Goal: Task Accomplishment & Management: Manage account settings

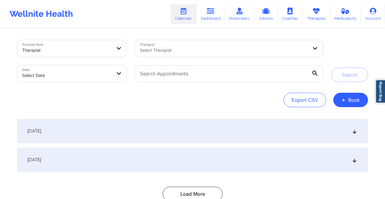
click at [142, 53] on div at bounding box center [224, 50] width 168 height 7
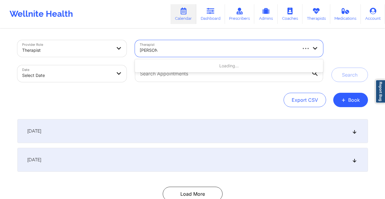
type input "lawanda"
click at [176, 50] on div at bounding box center [218, 50] width 156 height 7
click at [135, 45] on div "Select Therapist" at bounding box center [216, 48] width 162 height 17
click at [216, 19] on link "Dashboard" at bounding box center [210, 14] width 29 height 20
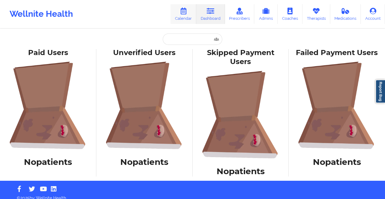
click at [187, 12] on icon at bounding box center [183, 11] width 8 height 7
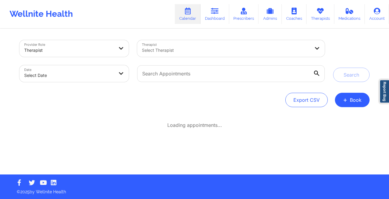
click at [160, 50] on div at bounding box center [226, 50] width 168 height 7
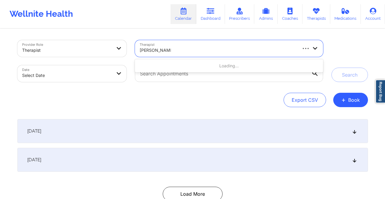
type input "lawanda martin"
click at [312, 21] on link "Therapists" at bounding box center [316, 14] width 28 height 20
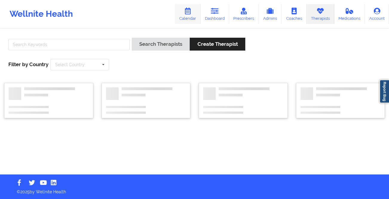
click at [190, 11] on icon at bounding box center [188, 11] width 8 height 7
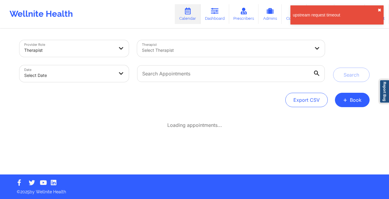
click at [381, 9] on button "✖︎" at bounding box center [380, 10] width 4 height 5
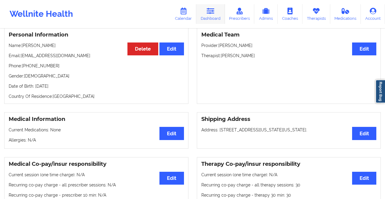
click at [219, 15] on link "Dashboard" at bounding box center [210, 14] width 29 height 20
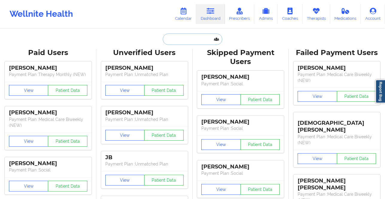
click at [180, 42] on input "text" at bounding box center [192, 38] width 59 height 11
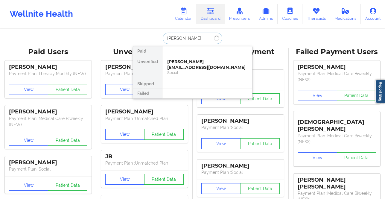
scroll to position [1, 0]
type input "jamie ta"
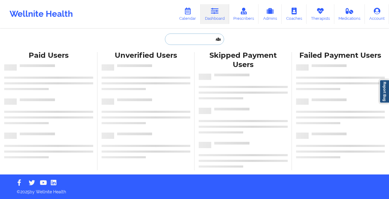
click at [192, 36] on input "text" at bounding box center [194, 38] width 59 height 11
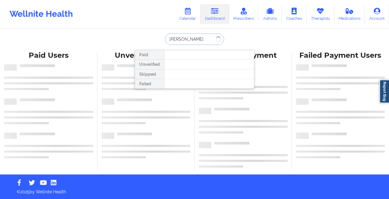
type input "[PERSON_NAME]"
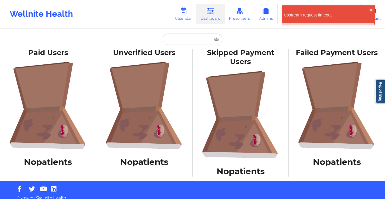
click at [205, 33] on div "Paid Unverified Skipped Failed Paid Users No patients Unverified Users No patie…" at bounding box center [192, 90] width 385 height 181
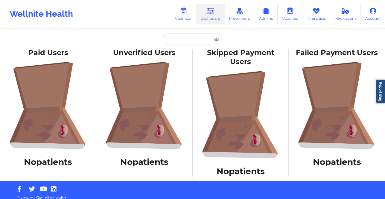
click at [206, 13] on link "Dashboard" at bounding box center [210, 14] width 29 height 20
drag, startPoint x: 206, startPoint y: 13, endPoint x: 172, endPoint y: 8, distance: 34.8
click at [206, 13] on link "Dashboard" at bounding box center [210, 14] width 29 height 20
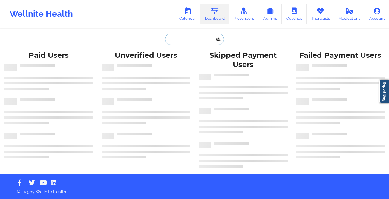
click at [177, 39] on input "text" at bounding box center [194, 38] width 59 height 11
paste input "[EMAIL_ADDRESS][DOMAIN_NAME]"
type input "jamieetanner7@gmail.com"
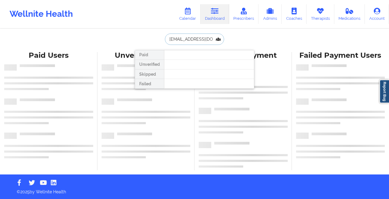
scroll to position [0, 7]
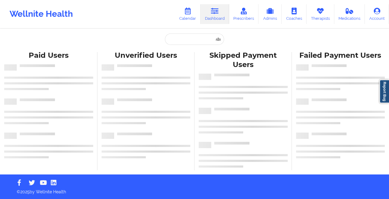
click at [206, 33] on div "Paid Unverified Skipped Failed Paid Users Unverified Users Skipped Payment User…" at bounding box center [194, 87] width 389 height 174
click at [197, 39] on input "text" at bounding box center [194, 38] width 59 height 11
paste input "[EMAIL_ADDRESS][DOMAIN_NAME]"
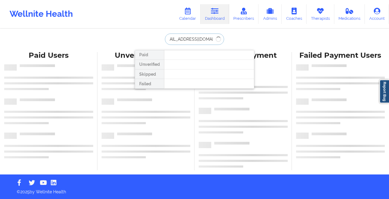
type input "[EMAIL_ADDRESS][DOMAIN_NAME]"
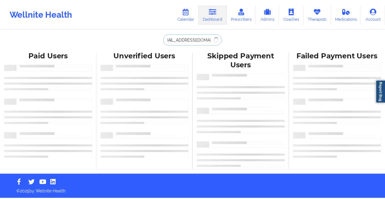
scroll to position [0, 0]
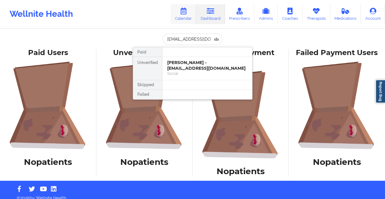
click at [172, 13] on link "Calendar" at bounding box center [183, 14] width 26 height 20
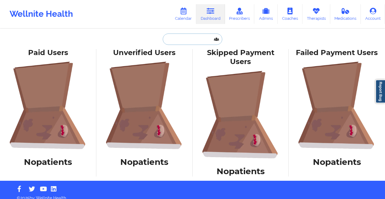
click at [179, 42] on input "text" at bounding box center [192, 38] width 59 height 11
paste input "[PERSON_NAME] Therapist"
type input "[PERSON_NAME] Therapist"
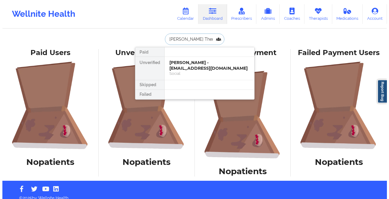
scroll to position [0, 2]
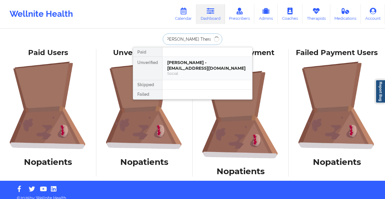
click at [190, 66] on div "[PERSON_NAME] - [EMAIL_ADDRESS][DOMAIN_NAME]" at bounding box center [207, 65] width 80 height 11
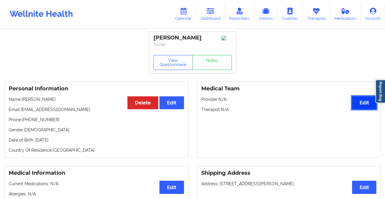
click at [359, 108] on button "Edit" at bounding box center [364, 102] width 24 height 13
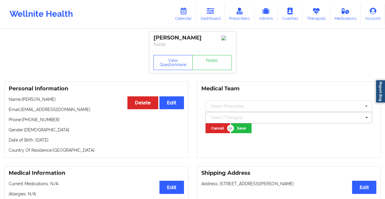
click at [273, 118] on div at bounding box center [286, 117] width 151 height 7
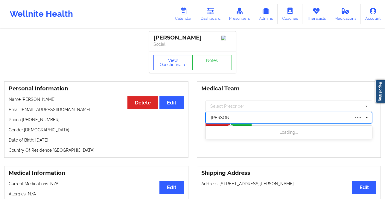
type input "[PERSON_NAME]"
click at [215, 116] on div at bounding box center [280, 117] width 139 height 7
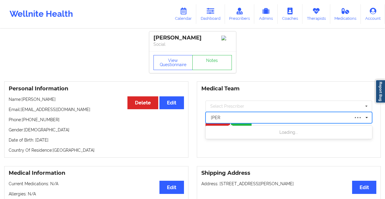
type input "[PERSON_NAME]"
click at [187, 12] on icon at bounding box center [183, 11] width 8 height 7
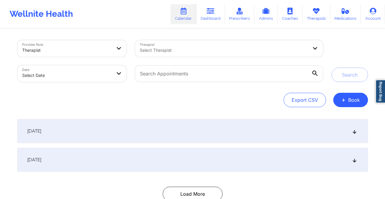
click at [361, 109] on div "Provider Role Therapist Therapist Select Therapist Date Select Date Search Expo…" at bounding box center [192, 122] width 359 height 187
click at [358, 98] on button "+ Book" at bounding box center [350, 100] width 35 height 14
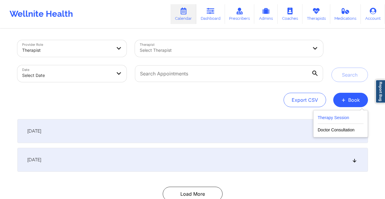
click at [327, 115] on button "Therapy Session" at bounding box center [341, 119] width 46 height 10
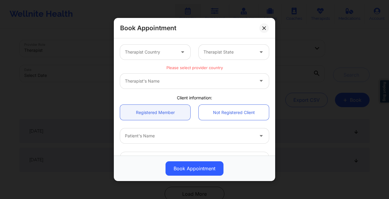
click at [153, 50] on div at bounding box center [150, 51] width 51 height 7
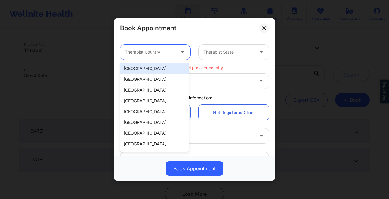
click at [158, 66] on div "[GEOGRAPHIC_DATA]" at bounding box center [154, 68] width 69 height 11
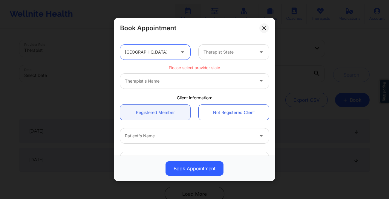
click at [211, 59] on div "Therapist State" at bounding box center [227, 52] width 56 height 15
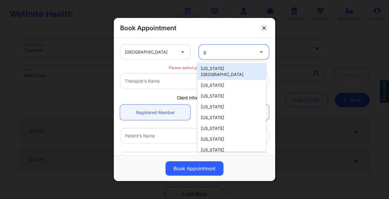
type input "ge"
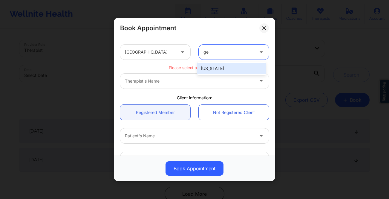
click at [214, 64] on div "[US_STATE]" at bounding box center [231, 68] width 69 height 11
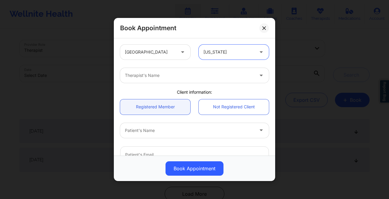
click at [178, 72] on div at bounding box center [189, 75] width 129 height 7
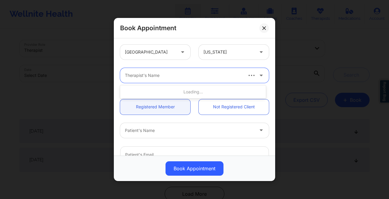
click at [179, 76] on div at bounding box center [183, 75] width 117 height 7
type input "[PERSON_NAME]"
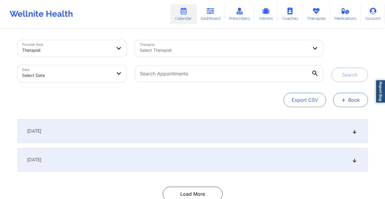
click at [338, 105] on button "+ Book" at bounding box center [350, 100] width 35 height 14
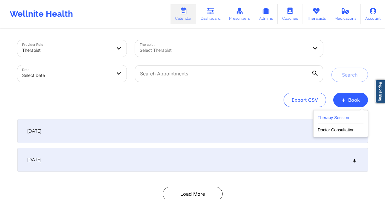
click at [331, 120] on button "Therapy Session" at bounding box center [341, 119] width 46 height 10
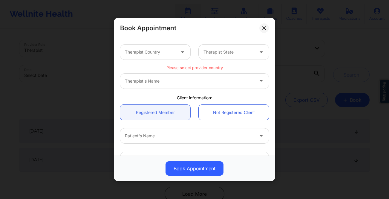
click at [171, 56] on div "Therapist Country" at bounding box center [148, 52] width 56 height 15
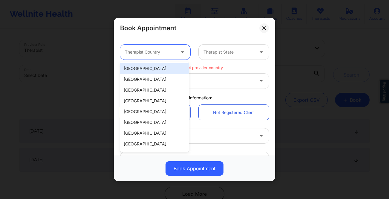
click at [159, 68] on div "[GEOGRAPHIC_DATA]" at bounding box center [154, 68] width 69 height 11
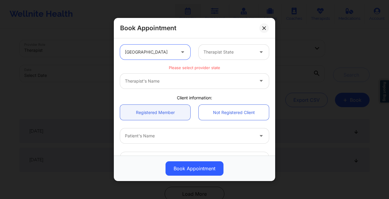
click at [209, 50] on div at bounding box center [229, 51] width 51 height 7
type input "g"
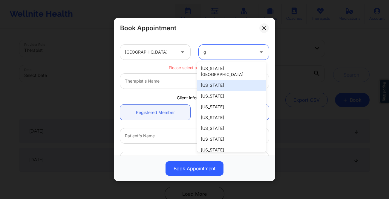
click at [212, 83] on div "[US_STATE]" at bounding box center [231, 85] width 69 height 11
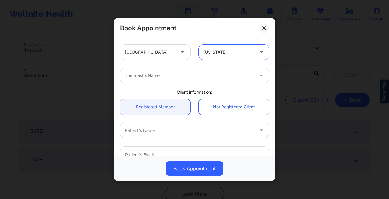
click at [184, 77] on div at bounding box center [189, 75] width 129 height 7
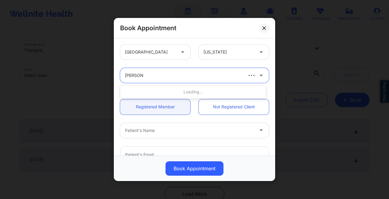
type input "andrea st"
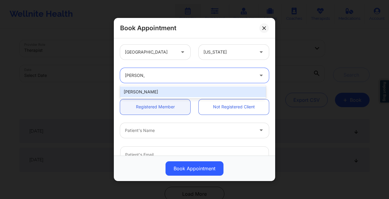
click at [199, 89] on div "Andrea Steen" at bounding box center [193, 91] width 146 height 11
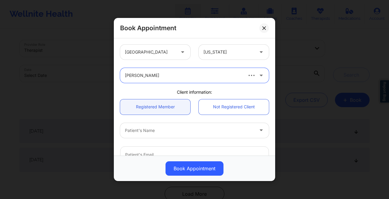
click at [145, 135] on div "Patient's Name" at bounding box center [187, 130] width 135 height 15
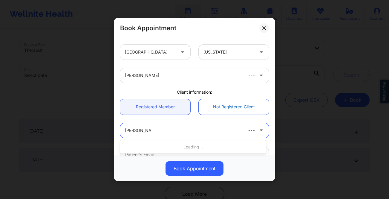
type input "christina hoyt"
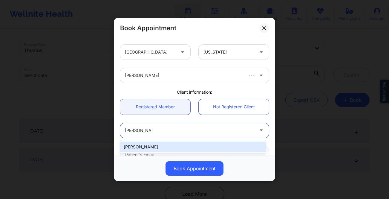
click at [212, 147] on div "Christina Hoyt" at bounding box center [193, 146] width 146 height 11
type input "hoyt.christy@yahoo.com"
type input "+1931-675-0770"
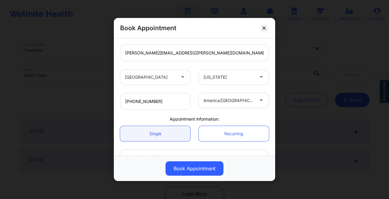
scroll to position [102, 0]
click at [141, 103] on input "+1931-675-0770" at bounding box center [155, 101] width 70 height 17
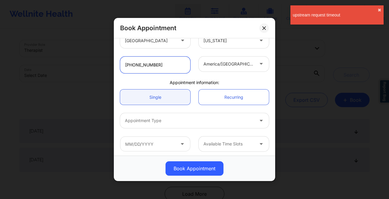
scroll to position [140, 0]
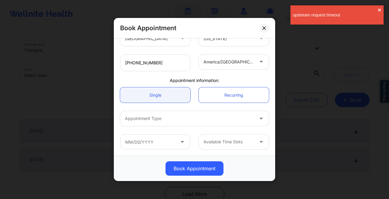
click at [179, 118] on div at bounding box center [189, 118] width 129 height 7
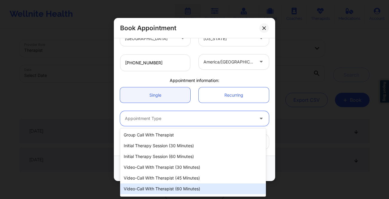
click at [177, 190] on div "Video-Call with Therapist (60 minutes)" at bounding box center [193, 188] width 146 height 11
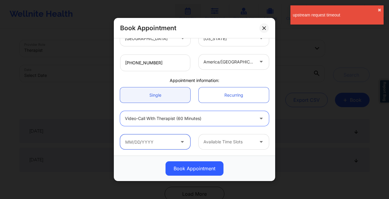
click at [145, 142] on input "text" at bounding box center [155, 141] width 70 height 15
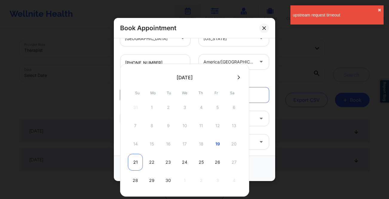
click at [132, 162] on div "21" at bounding box center [135, 162] width 15 height 17
type input "[DATE]"
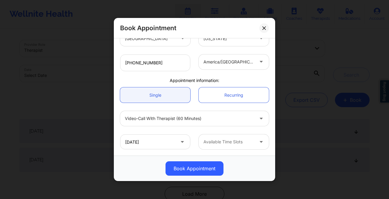
click at [222, 142] on div at bounding box center [229, 141] width 51 height 7
click at [255, 143] on div at bounding box center [262, 141] width 14 height 15
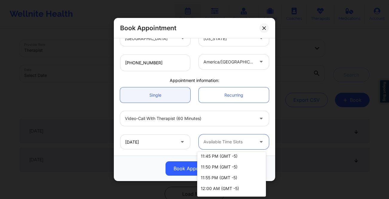
scroll to position [361, 0]
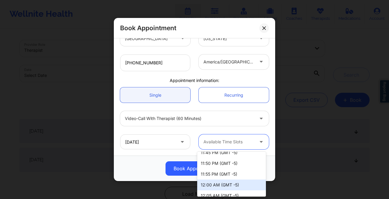
click at [225, 183] on div "12:00 AM (GMT -5)" at bounding box center [231, 184] width 69 height 11
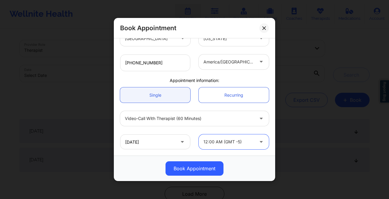
click at [234, 67] on div "america/[GEOGRAPHIC_DATA]" at bounding box center [229, 61] width 51 height 15
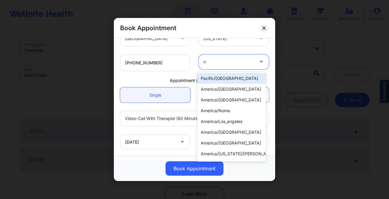
type input "ne"
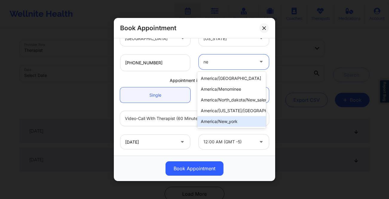
click at [230, 123] on div "america/new_york" at bounding box center [231, 121] width 69 height 11
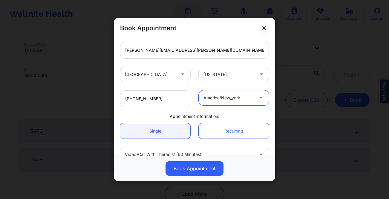
scroll to position [140, 0]
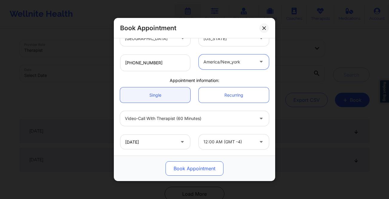
click at [191, 164] on button "Book Appointment" at bounding box center [195, 168] width 58 height 14
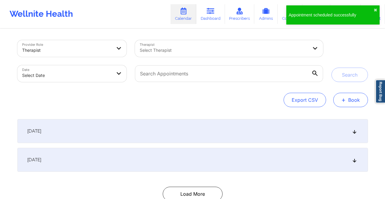
click at [345, 98] on span "+" at bounding box center [343, 99] width 4 height 3
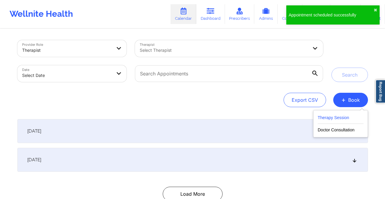
click at [342, 118] on button "Therapy Session" at bounding box center [341, 119] width 46 height 10
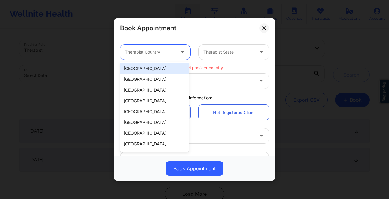
click at [168, 54] on div at bounding box center [150, 51] width 51 height 7
click at [162, 68] on div "[GEOGRAPHIC_DATA]" at bounding box center [154, 68] width 69 height 11
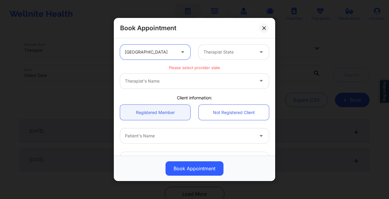
click at [225, 54] on div at bounding box center [229, 51] width 51 height 7
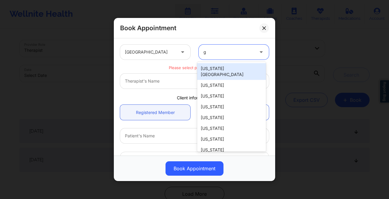
type input "ge"
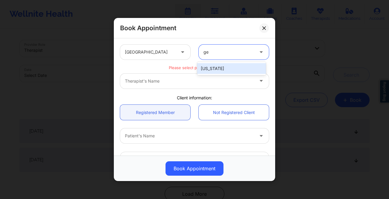
click at [219, 73] on div "[US_STATE]" at bounding box center [231, 68] width 69 height 11
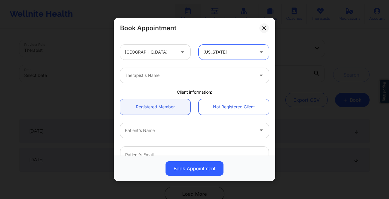
click at [213, 82] on div "Therapist's Name" at bounding box center [187, 75] width 135 height 15
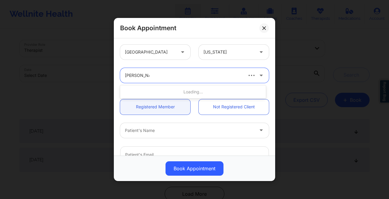
type input "[PERSON_NAME]"
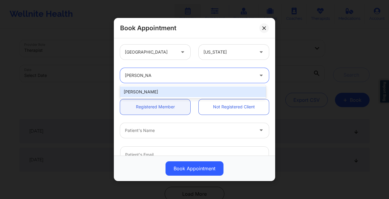
click at [222, 90] on div "[PERSON_NAME]" at bounding box center [193, 91] width 146 height 11
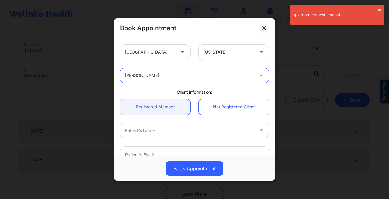
click at [234, 133] on div at bounding box center [189, 130] width 129 height 7
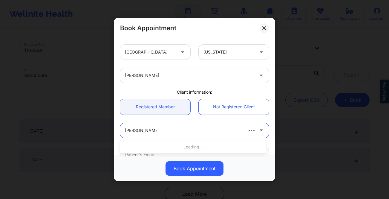
type input "desmond babin"
click at [141, 134] on div at bounding box center [183, 130] width 117 height 7
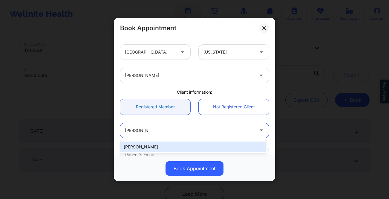
type input "[PERSON_NAME]"
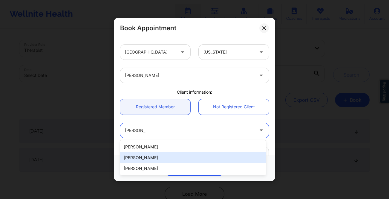
click at [155, 161] on div "[PERSON_NAME]" at bounding box center [193, 157] width 146 height 11
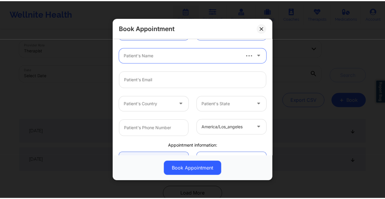
scroll to position [78, 0]
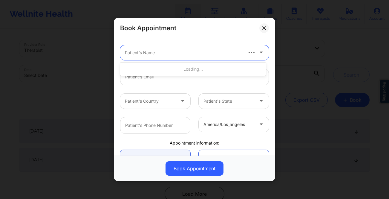
click at [211, 52] on div at bounding box center [183, 52] width 117 height 7
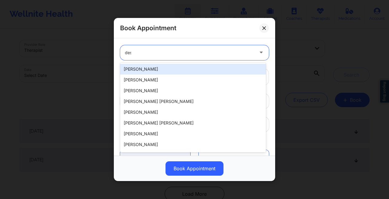
type input "desm"
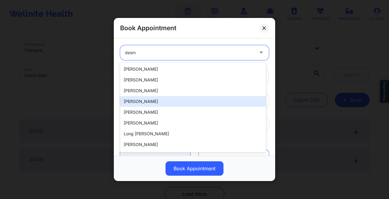
click at [182, 104] on div "[PERSON_NAME]" at bounding box center [193, 101] width 146 height 11
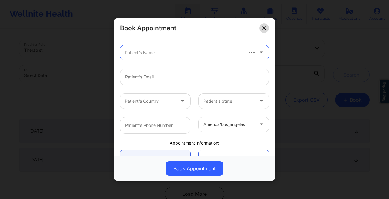
click at [266, 28] on icon at bounding box center [265, 28] width 4 height 4
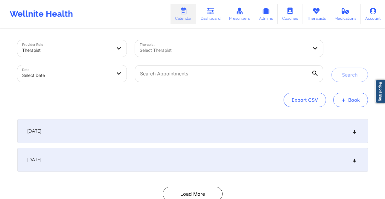
click at [358, 103] on button "+ Book" at bounding box center [350, 100] width 35 height 14
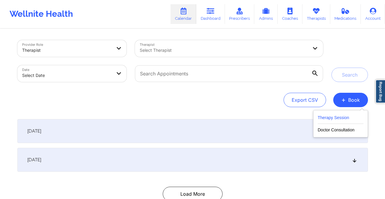
click at [342, 115] on button "Therapy Session" at bounding box center [341, 119] width 46 height 10
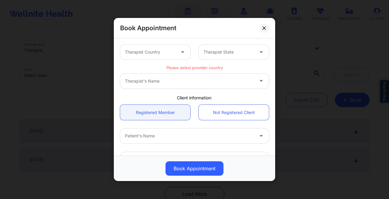
click at [162, 58] on div "Therapist Country" at bounding box center [148, 52] width 56 height 15
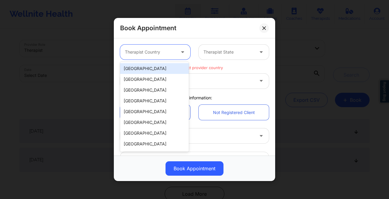
click at [156, 72] on div "[GEOGRAPHIC_DATA]" at bounding box center [154, 68] width 69 height 11
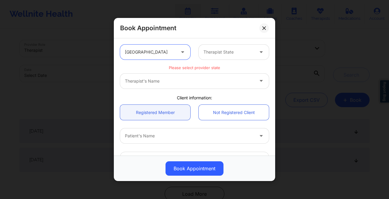
click at [228, 57] on div "Therapist State" at bounding box center [227, 52] width 56 height 15
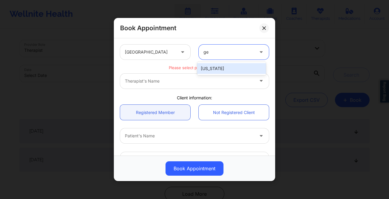
type input "geo"
click at [224, 69] on div "[US_STATE]" at bounding box center [231, 68] width 69 height 11
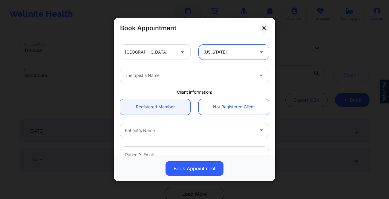
click at [223, 72] on div at bounding box center [189, 75] width 129 height 7
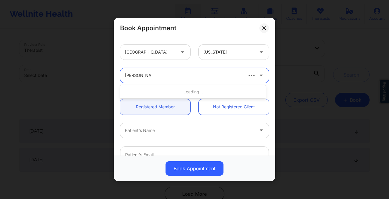
type input "andrea steen"
click at [152, 79] on div at bounding box center [183, 75] width 117 height 7
type input "andrea steen"
click at [163, 77] on div at bounding box center [189, 75] width 129 height 7
type input "andrea steen"
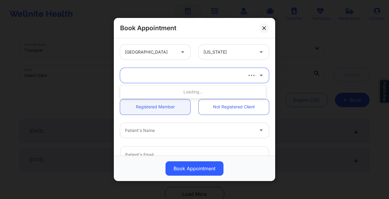
click at [265, 20] on div "Book Appointment" at bounding box center [194, 28] width 161 height 20
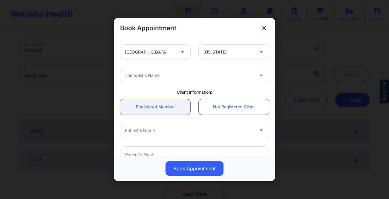
click at [265, 23] on div "Book Appointment" at bounding box center [194, 28] width 161 height 20
click at [266, 29] on icon at bounding box center [264, 27] width 3 height 3
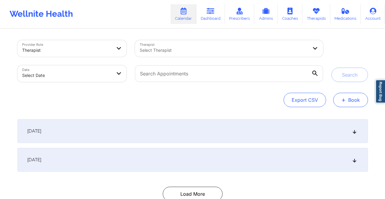
click at [349, 103] on button "+ Book" at bounding box center [350, 100] width 35 height 14
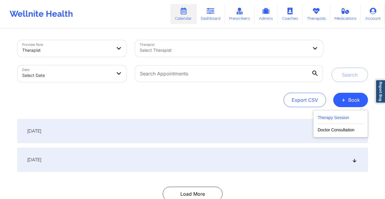
click at [333, 116] on button "Therapy Session" at bounding box center [341, 119] width 46 height 10
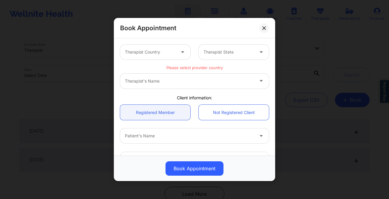
click at [163, 54] on div at bounding box center [150, 51] width 51 height 7
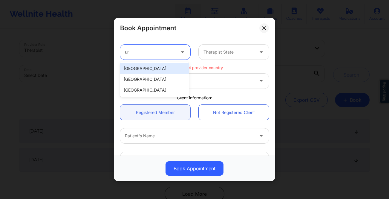
type input "uni"
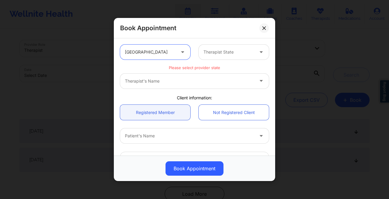
click at [234, 56] on div "Therapist State" at bounding box center [227, 52] width 56 height 15
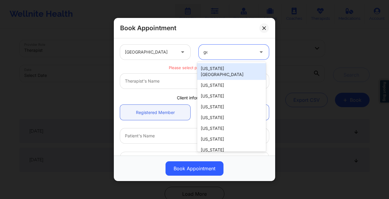
type input "geor"
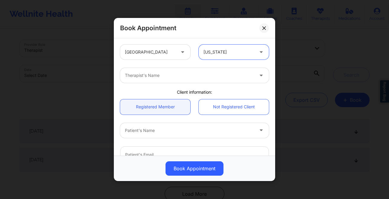
click at [218, 73] on div at bounding box center [189, 75] width 129 height 7
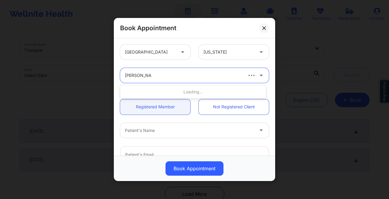
type input "[PERSON_NAME]"
click at [219, 76] on div at bounding box center [189, 75] width 129 height 7
click at [156, 78] on div at bounding box center [189, 75] width 129 height 7
click at [266, 25] on button at bounding box center [265, 28] width 10 height 10
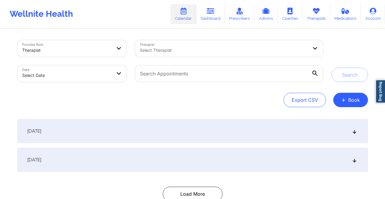
click at [240, 170] on div "[DATE]" at bounding box center [192, 160] width 350 height 24
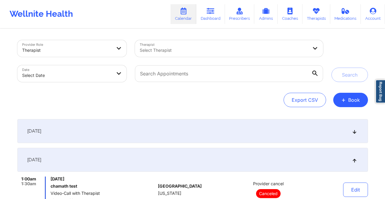
click at [279, 56] on div "Select Therapist" at bounding box center [222, 48] width 174 height 17
click at [280, 51] on div at bounding box center [218, 50] width 156 height 7
type input "chan"
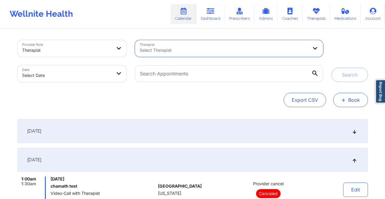
click at [345, 94] on button "+ Book" at bounding box center [350, 100] width 35 height 14
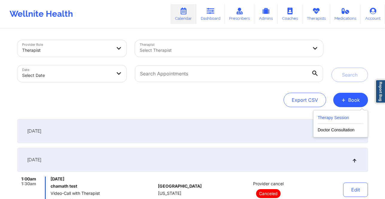
click at [333, 118] on button "Therapy Session" at bounding box center [341, 119] width 46 height 10
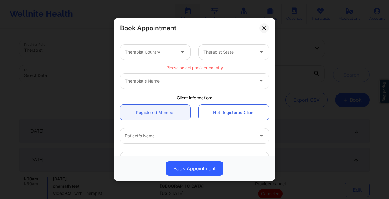
click at [161, 53] on div at bounding box center [150, 51] width 51 height 7
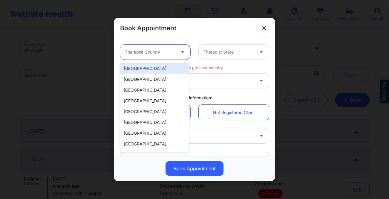
click at [163, 65] on div "[GEOGRAPHIC_DATA]" at bounding box center [154, 68] width 69 height 11
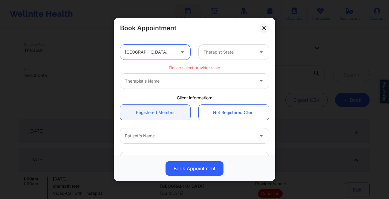
click at [206, 49] on div at bounding box center [229, 51] width 51 height 7
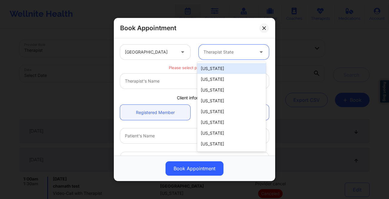
type input "g"
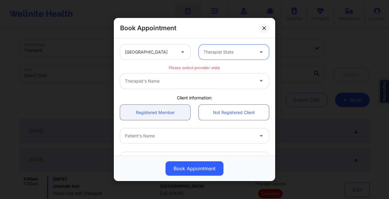
click at [205, 51] on div at bounding box center [229, 51] width 51 height 7
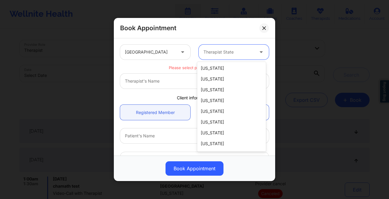
scroll to position [85, 0]
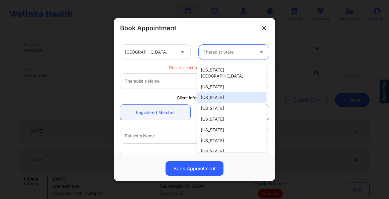
click at [239, 95] on div "[US_STATE]" at bounding box center [231, 97] width 69 height 11
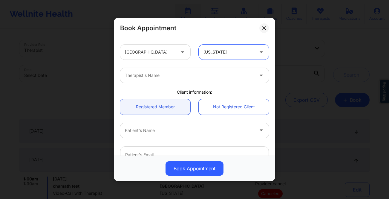
click at [214, 77] on div at bounding box center [189, 75] width 129 height 7
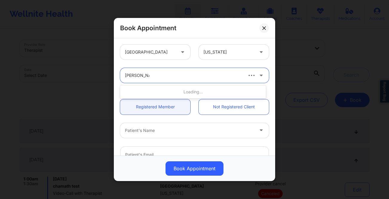
type input "andrea steen"
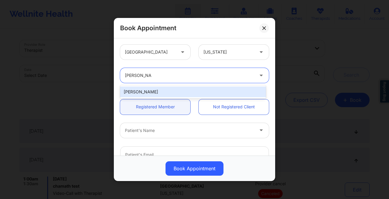
click at [205, 89] on div "[PERSON_NAME]" at bounding box center [193, 91] width 146 height 11
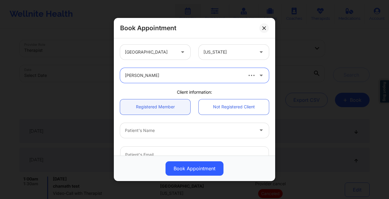
click at [186, 138] on div "Patient's Name" at bounding box center [194, 130] width 157 height 23
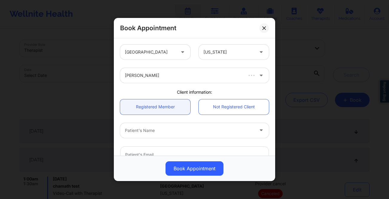
click at [188, 134] on div at bounding box center [189, 130] width 129 height 7
type input "desmod m"
type input "desmon"
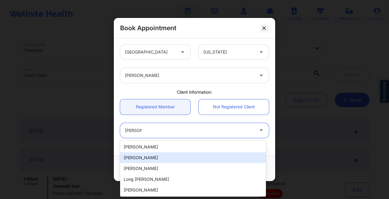
click at [163, 159] on div "[PERSON_NAME]" at bounding box center [193, 157] width 146 height 11
type input "dbabin08@yahoo.com"
type input "+1619-890-0240"
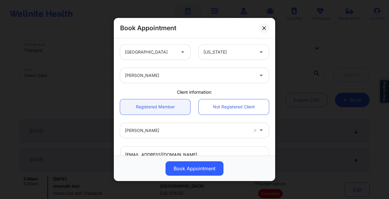
drag, startPoint x: 276, startPoint y: 77, endPoint x: 276, endPoint y: 94, distance: 17.3
click at [276, 95] on div "Book Appointment United States Georgia Andrea Steen Client information: Registe…" at bounding box center [194, 99] width 389 height 199
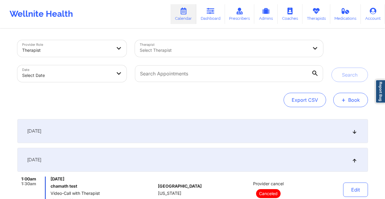
click at [351, 101] on button "+ Book" at bounding box center [350, 100] width 35 height 14
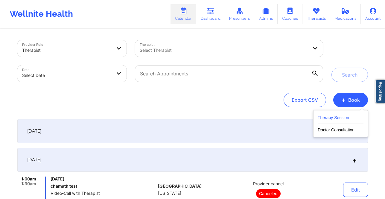
click at [337, 118] on button "Therapy Session" at bounding box center [341, 119] width 46 height 10
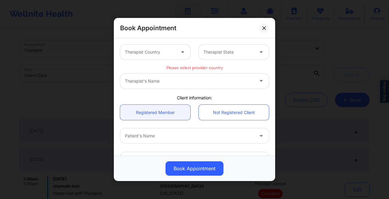
click at [168, 51] on div at bounding box center [150, 51] width 51 height 7
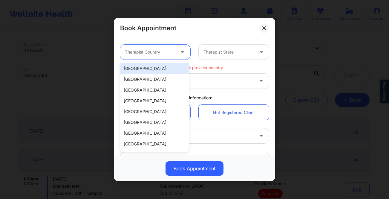
type input "u"
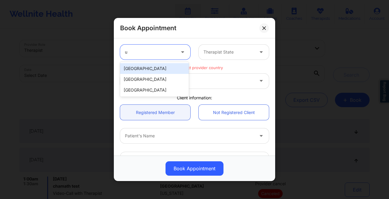
click at [155, 71] on div "[GEOGRAPHIC_DATA]" at bounding box center [154, 68] width 69 height 11
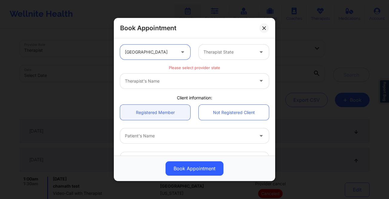
click at [218, 58] on div "Therapist State" at bounding box center [227, 52] width 56 height 15
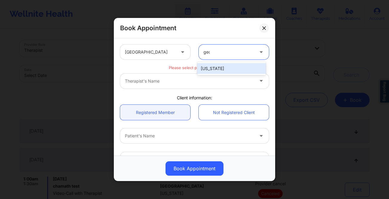
type input "geor"
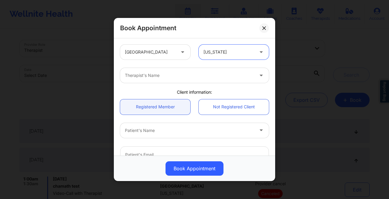
click at [219, 80] on div "Therapist's Name" at bounding box center [187, 75] width 135 height 15
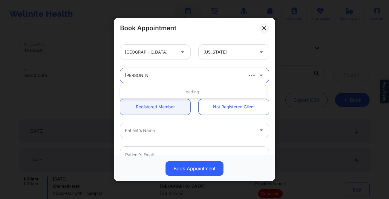
type input "andrea steen"
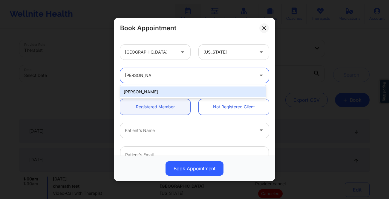
click at [219, 95] on div "[PERSON_NAME]" at bounding box center [193, 91] width 146 height 11
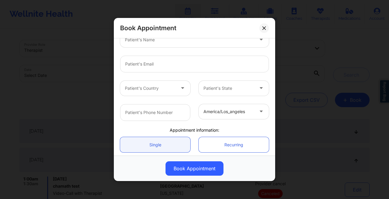
scroll to position [84, 0]
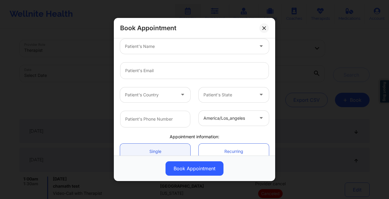
click at [163, 48] on div at bounding box center [189, 46] width 129 height 7
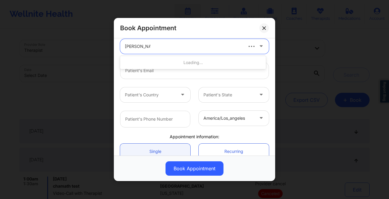
type input "desmond m"
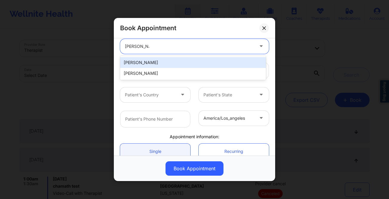
click at [166, 63] on div "[PERSON_NAME]" at bounding box center [193, 62] width 146 height 11
type input "dbabin08@yahoo.com"
type input "+1619-890-0240"
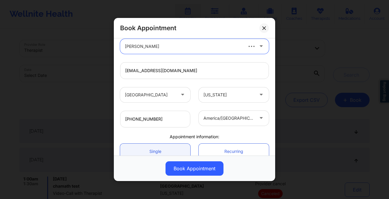
click at [261, 119] on div at bounding box center [261, 117] width 7 height 7
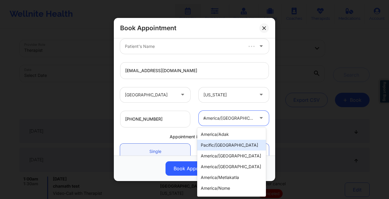
type input "ne"
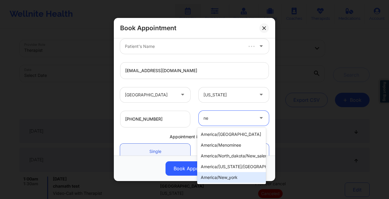
click at [251, 177] on div "america/new_york" at bounding box center [231, 177] width 69 height 11
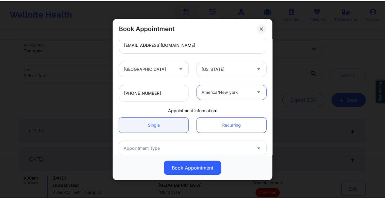
scroll to position [140, 0]
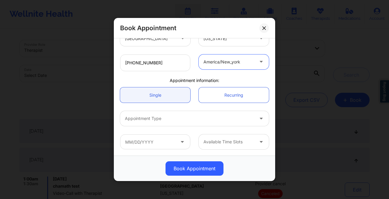
click at [193, 123] on div "Appointment Type" at bounding box center [187, 118] width 135 height 15
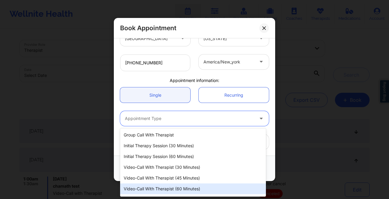
click at [189, 188] on div "Video-Call with Therapist (60 minutes)" at bounding box center [193, 188] width 146 height 11
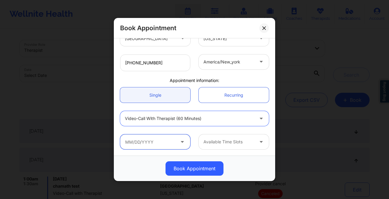
click at [164, 145] on input "text" at bounding box center [155, 141] width 70 height 15
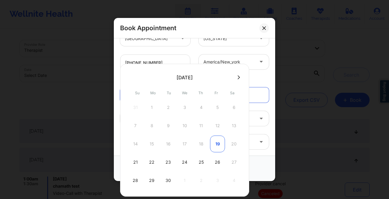
click at [214, 142] on div "19" at bounding box center [217, 143] width 15 height 17
type input "09/19/2025"
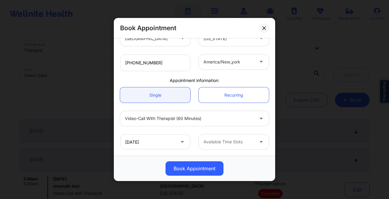
click at [236, 138] on div at bounding box center [229, 141] width 51 height 7
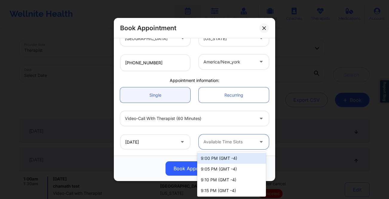
click at [235, 157] on div "9:00 PM (GMT -4)" at bounding box center [231, 158] width 69 height 11
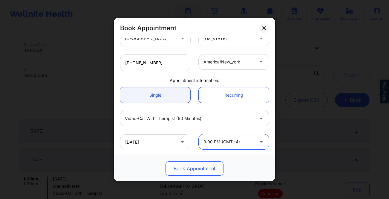
click at [211, 171] on button "Book Appointment" at bounding box center [195, 168] width 58 height 14
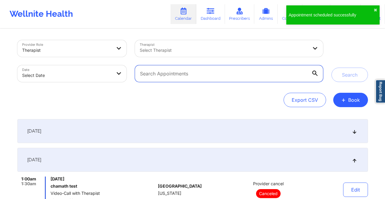
click at [167, 75] on input "text" at bounding box center [229, 73] width 188 height 17
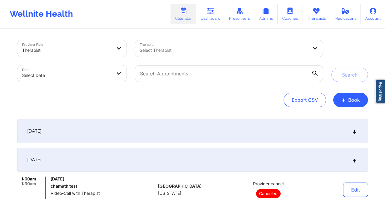
click at [156, 47] on div at bounding box center [224, 50] width 168 height 7
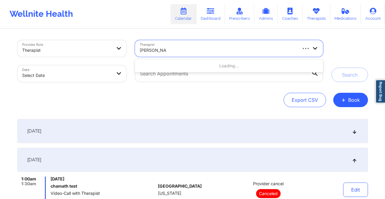
type input "andrea steen"
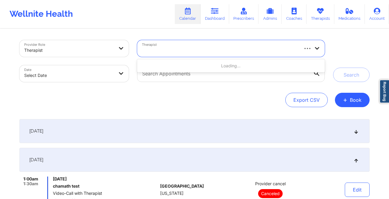
select select "2025-8"
select select "2025-9"
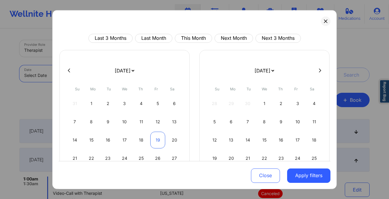
click at [156, 137] on div "19" at bounding box center [157, 139] width 15 height 17
select select "2025-8"
select select "2025-9"
select select "2025-8"
select select "2025-9"
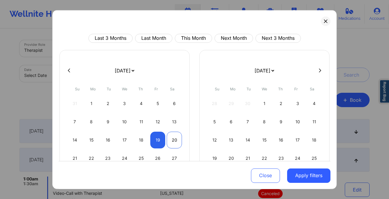
click at [178, 139] on div "20" at bounding box center [174, 139] width 15 height 17
select select "2025-8"
select select "2025-9"
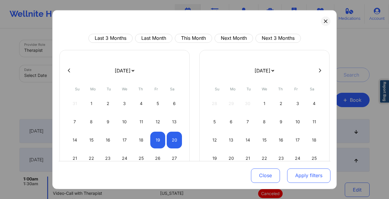
click at [312, 176] on button "Apply filters" at bounding box center [308, 175] width 43 height 14
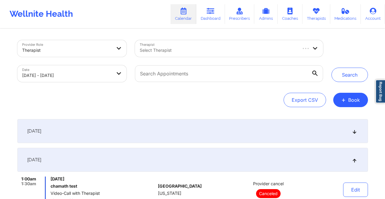
click at [251, 52] on div at bounding box center [218, 50] width 156 height 7
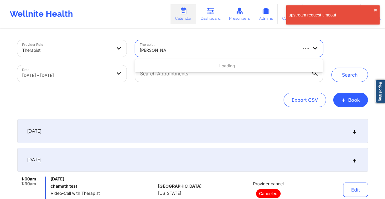
type input "andrea steen"
click at [352, 94] on button "+ Book" at bounding box center [350, 100] width 35 height 14
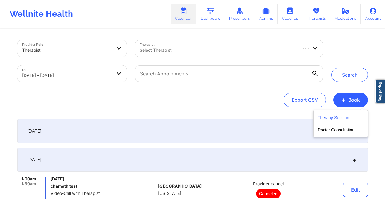
click at [337, 116] on button "Therapy Session" at bounding box center [341, 119] width 46 height 10
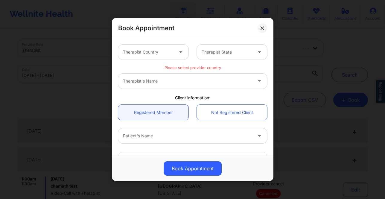
click at [159, 50] on div at bounding box center [148, 51] width 51 height 7
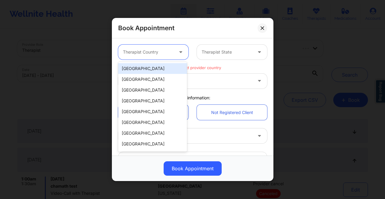
click at [163, 71] on div "[GEOGRAPHIC_DATA]" at bounding box center [152, 68] width 69 height 11
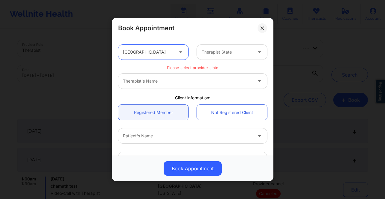
click at [231, 48] on div at bounding box center [227, 51] width 51 height 7
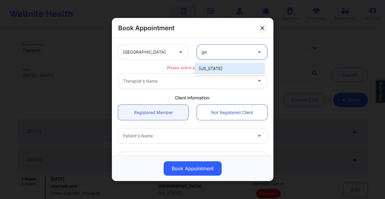
type input "geo"
click at [228, 64] on div "[US_STATE]" at bounding box center [229, 68] width 69 height 11
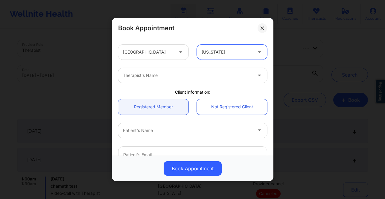
click at [228, 73] on div at bounding box center [187, 75] width 129 height 7
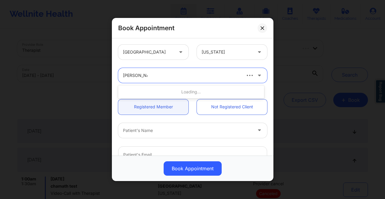
type input "andrea steen"
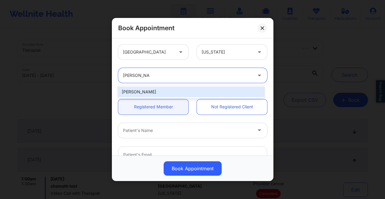
click at [250, 92] on div "[PERSON_NAME]" at bounding box center [191, 91] width 146 height 11
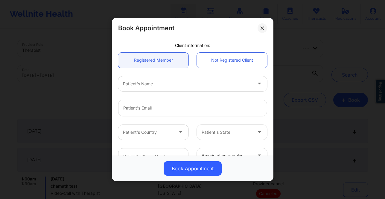
scroll to position [47, 0]
click at [222, 82] on div at bounding box center [187, 83] width 129 height 7
type input "desmond"
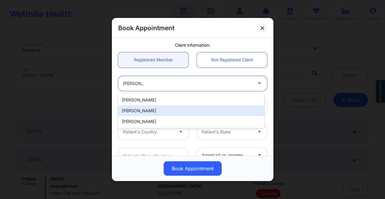
click at [202, 112] on div "[PERSON_NAME]" at bounding box center [191, 110] width 146 height 11
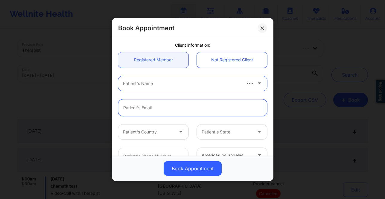
click at [173, 107] on input "email" at bounding box center [192, 107] width 149 height 17
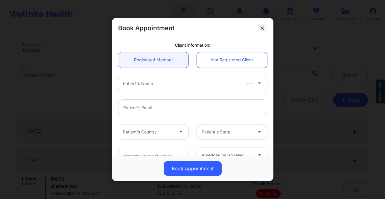
click at [180, 86] on div at bounding box center [181, 83] width 117 height 7
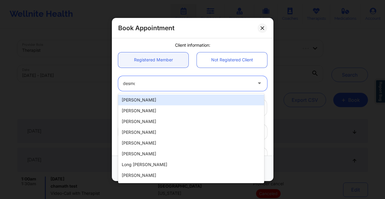
type input "desmon"
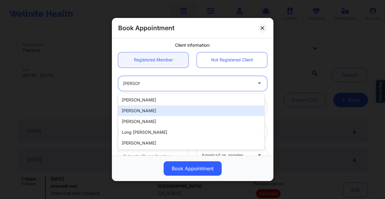
click at [170, 111] on div "[PERSON_NAME]" at bounding box center [191, 110] width 146 height 11
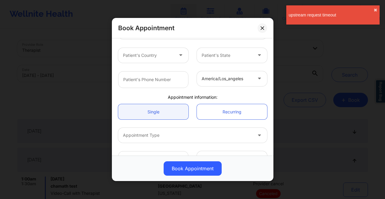
scroll to position [133, 0]
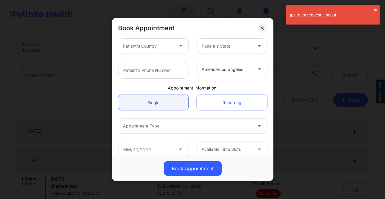
click at [219, 69] on div at bounding box center [227, 69] width 51 height 7
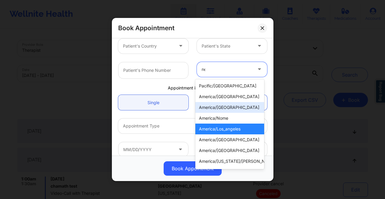
type input "new"
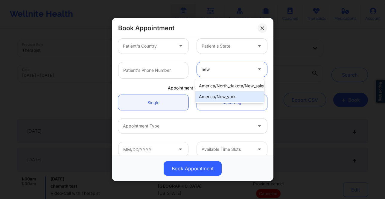
click at [234, 98] on div "america/new_york" at bounding box center [229, 96] width 69 height 11
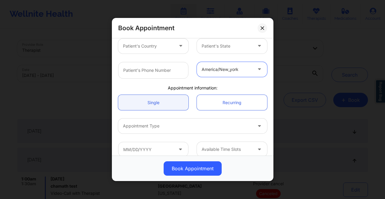
click at [209, 125] on div at bounding box center [187, 125] width 129 height 7
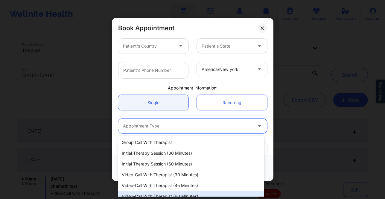
click at [196, 194] on div "Video-Call with Therapist (60 minutes)" at bounding box center [191, 196] width 146 height 11
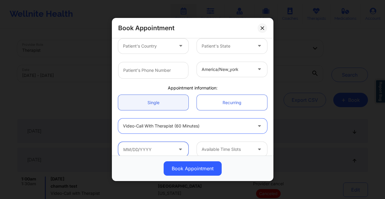
click at [174, 149] on input "text" at bounding box center [153, 149] width 70 height 15
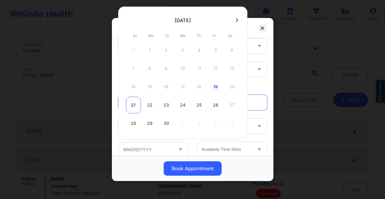
click at [135, 102] on div "21" at bounding box center [133, 105] width 15 height 17
type input "09/21/2025"
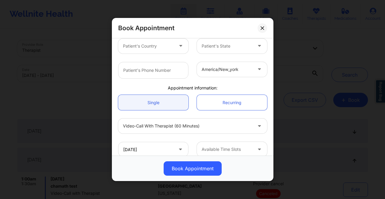
click at [229, 148] on div at bounding box center [227, 149] width 51 height 7
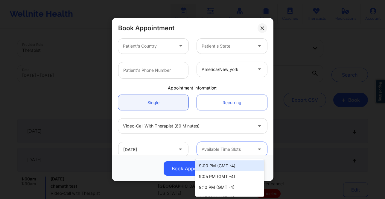
click at [228, 164] on div "9:00 PM (GMT -4)" at bounding box center [229, 165] width 69 height 11
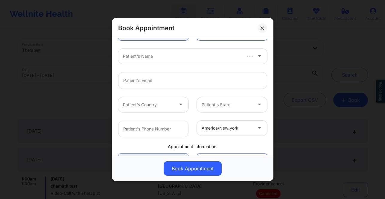
scroll to position [60, 0]
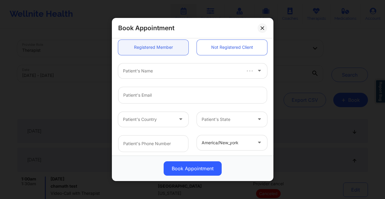
click at [193, 77] on div "Patient's Name" at bounding box center [179, 70] width 123 height 15
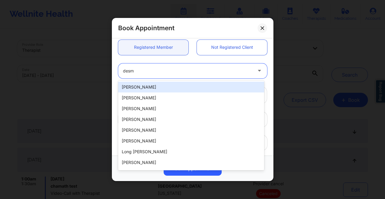
type input "desmo"
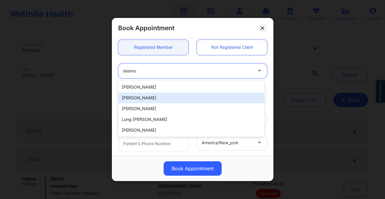
click at [182, 96] on div "[PERSON_NAME]" at bounding box center [191, 97] width 146 height 11
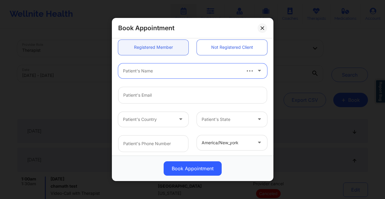
click at [182, 77] on div "Patient's Name" at bounding box center [179, 70] width 123 height 15
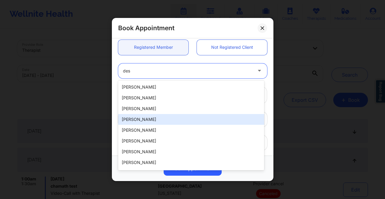
type input "desm"
click at [172, 118] on div "[PERSON_NAME]" at bounding box center [191, 119] width 146 height 11
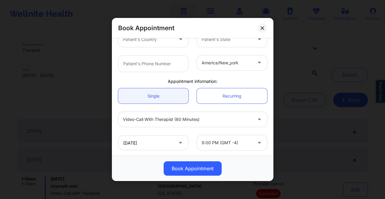
scroll to position [140, 0]
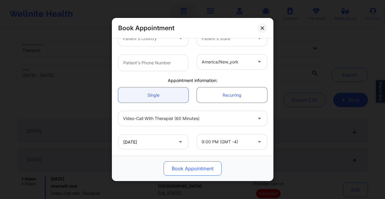
click at [203, 175] on button "Book Appointment" at bounding box center [193, 168] width 58 height 14
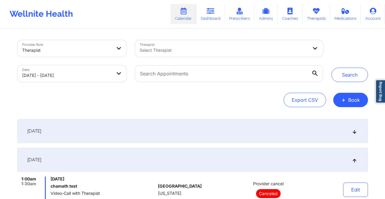
click at [222, 57] on div "Therapist Select Therapist" at bounding box center [229, 48] width 196 height 25
click at [347, 76] on button "Search" at bounding box center [349, 75] width 36 height 14
click at [233, 55] on div "Select Therapist" at bounding box center [222, 48] width 174 height 17
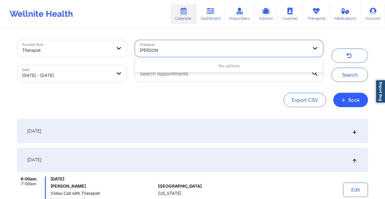
type input "andrea st"
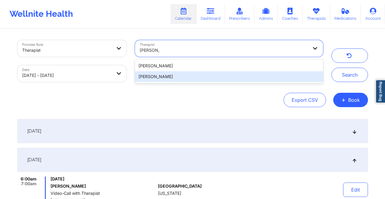
click at [228, 77] on div "[PERSON_NAME]" at bounding box center [229, 76] width 188 height 11
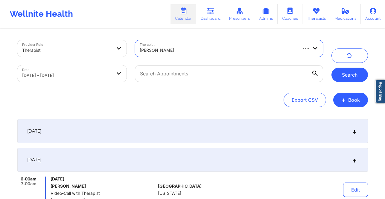
click at [349, 74] on button "Search" at bounding box center [349, 75] width 36 height 14
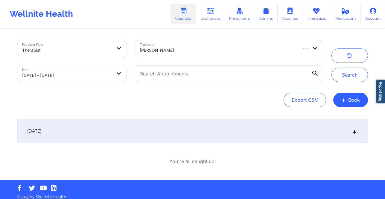
click at [267, 129] on div "[DATE]" at bounding box center [192, 131] width 350 height 24
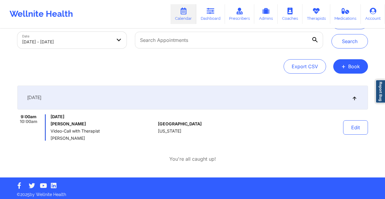
scroll to position [36, 0]
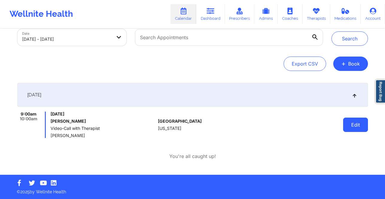
click at [362, 128] on button "Edit" at bounding box center [355, 125] width 25 height 14
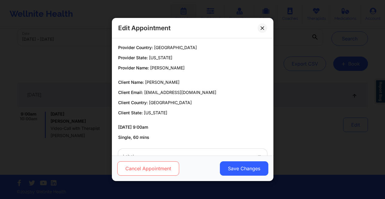
click at [178, 173] on button "Cancel Appointment" at bounding box center [148, 168] width 62 height 14
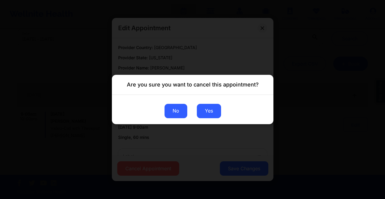
click at [165, 109] on button "No" at bounding box center [175, 111] width 23 height 14
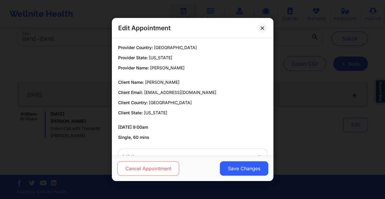
click at [149, 162] on button "Cancel Appointment" at bounding box center [148, 168] width 62 height 14
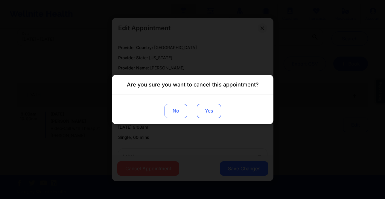
click at [214, 110] on button "Yes" at bounding box center [208, 111] width 24 height 14
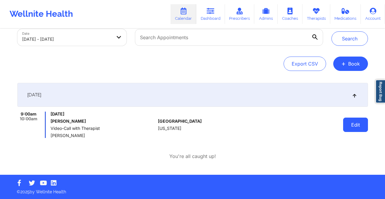
click at [350, 120] on button "Edit" at bounding box center [355, 125] width 25 height 14
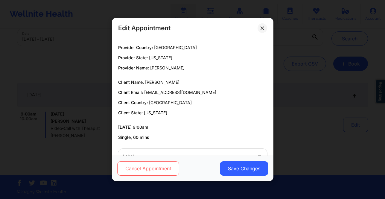
click at [159, 163] on button "Cancel Appointment" at bounding box center [148, 168] width 62 height 14
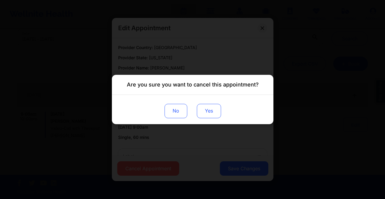
click at [208, 113] on button "Yes" at bounding box center [208, 111] width 24 height 14
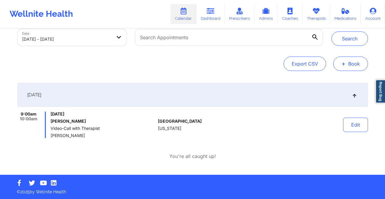
click at [355, 63] on button "+ Book" at bounding box center [350, 64] width 35 height 14
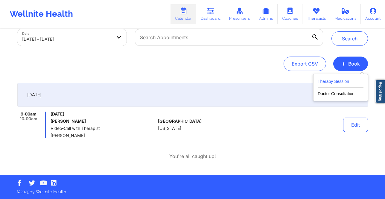
click at [342, 82] on button "Therapy Session" at bounding box center [341, 83] width 46 height 10
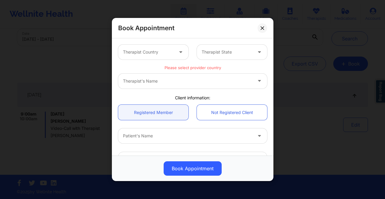
click at [172, 57] on div "Therapist Country" at bounding box center [146, 52] width 56 height 15
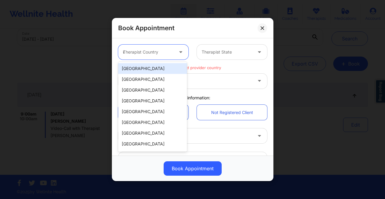
type input "un"
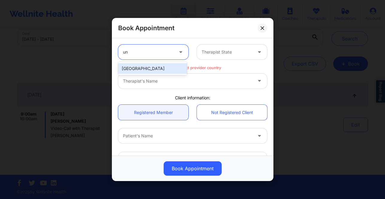
click at [167, 68] on div "[GEOGRAPHIC_DATA]" at bounding box center [152, 68] width 69 height 11
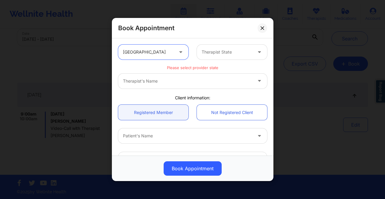
click at [219, 53] on div at bounding box center [227, 51] width 51 height 7
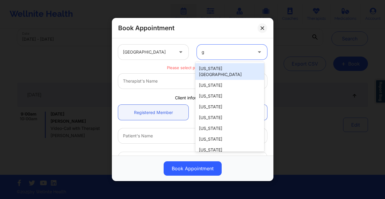
type input "ge"
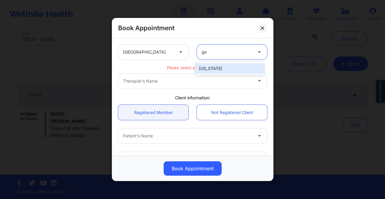
click at [215, 69] on div "[US_STATE]" at bounding box center [229, 68] width 69 height 11
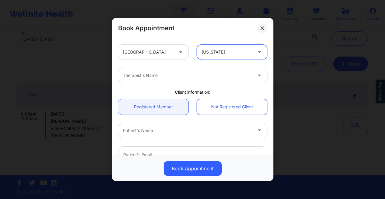
click at [205, 81] on div "Therapist's Name" at bounding box center [185, 75] width 135 height 15
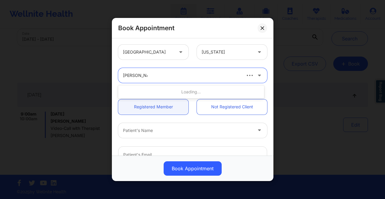
type input "andrea steen"
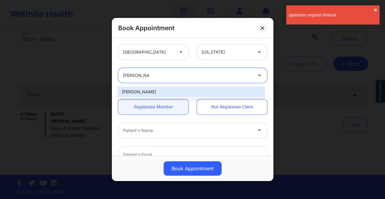
click at [203, 91] on div "[PERSON_NAME]" at bounding box center [191, 91] width 146 height 11
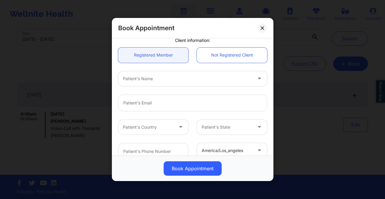
scroll to position [62, 0]
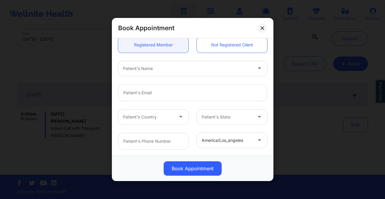
click at [227, 73] on div "Patient's Name" at bounding box center [185, 68] width 135 height 15
type input "desmond m. babin"
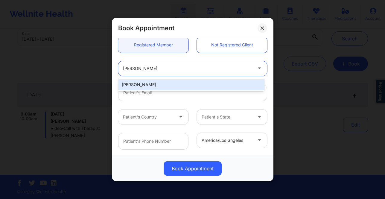
click at [210, 86] on div "[PERSON_NAME]" at bounding box center [191, 84] width 146 height 11
type input "dbabin08@yahoo.com"
type input "+1619-890-0240"
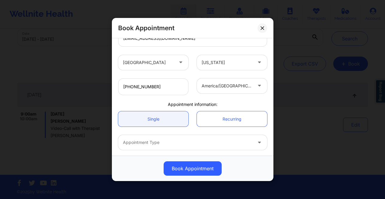
scroll to position [118, 0]
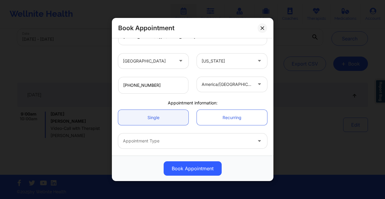
click at [228, 87] on div at bounding box center [227, 84] width 51 height 7
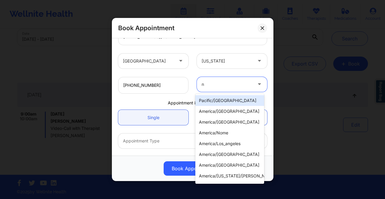
type input "ne"
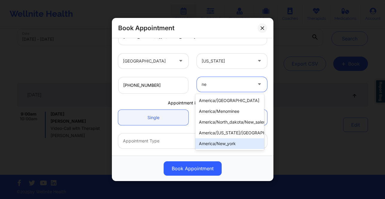
click at [214, 142] on div "america/new_york" at bounding box center [229, 143] width 69 height 11
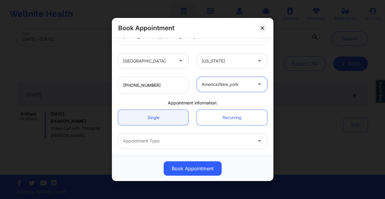
scroll to position [140, 0]
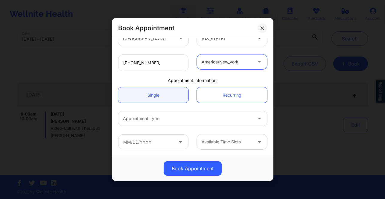
click at [209, 119] on div at bounding box center [187, 118] width 129 height 7
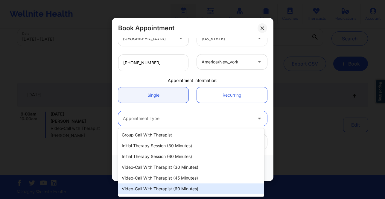
click at [208, 188] on div "Video-Call with Therapist (60 minutes)" at bounding box center [191, 188] width 146 height 11
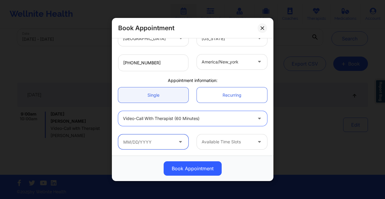
click at [158, 144] on input "text" at bounding box center [153, 141] width 70 height 15
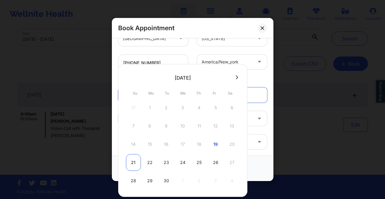
click at [132, 163] on div "21" at bounding box center [133, 162] width 15 height 17
type input "09/21/2025"
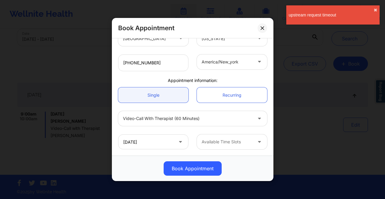
click at [217, 143] on div at bounding box center [227, 141] width 51 height 7
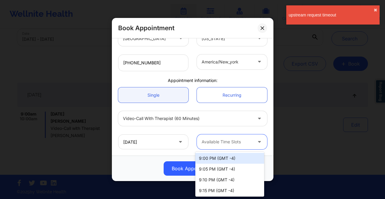
click at [219, 159] on div "9:00 PM (GMT -4)" at bounding box center [229, 158] width 69 height 11
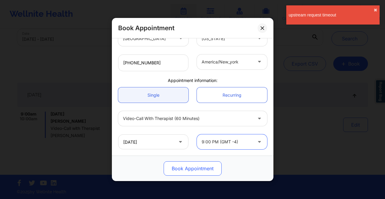
click at [202, 169] on button "Book Appointment" at bounding box center [193, 168] width 58 height 14
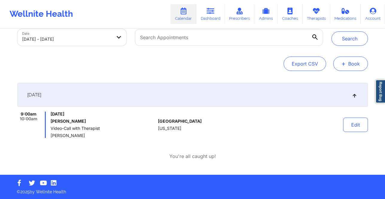
click at [346, 65] on button "+ Book" at bounding box center [350, 64] width 35 height 14
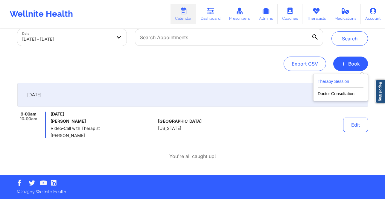
click at [327, 83] on button "Therapy Session" at bounding box center [341, 83] width 46 height 10
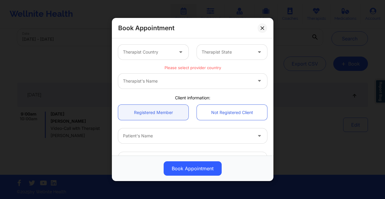
click at [172, 56] on div "Therapist Country" at bounding box center [146, 52] width 56 height 15
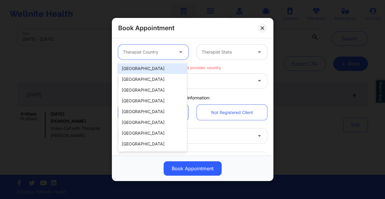
click at [171, 72] on div "[GEOGRAPHIC_DATA]" at bounding box center [152, 68] width 69 height 11
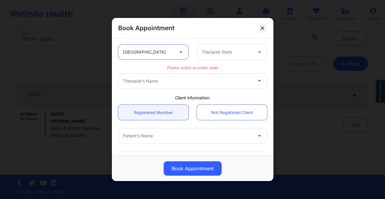
click at [233, 56] on div "Therapist State" at bounding box center [225, 52] width 56 height 15
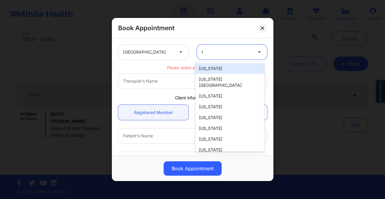
type input "te"
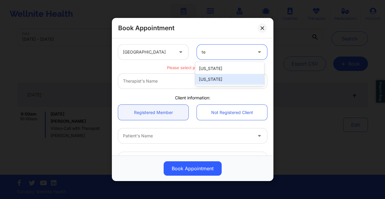
click at [220, 79] on div "[US_STATE]" at bounding box center [229, 79] width 69 height 11
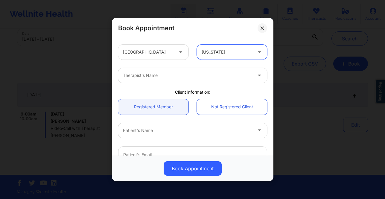
click at [204, 78] on div at bounding box center [187, 75] width 129 height 7
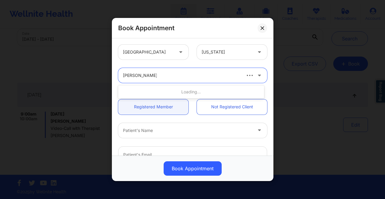
type input "mashonda waddel"
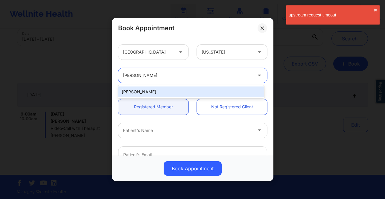
click at [192, 89] on div "[PERSON_NAME]" at bounding box center [191, 91] width 146 height 11
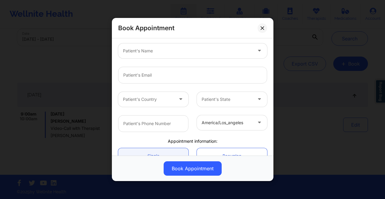
scroll to position [71, 0]
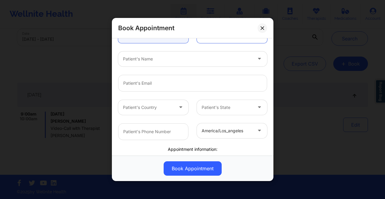
click at [155, 57] on div at bounding box center [187, 58] width 129 height 7
type input "arishia"
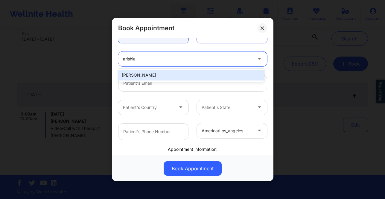
click at [155, 78] on div "Arishia Mishra" at bounding box center [191, 75] width 146 height 11
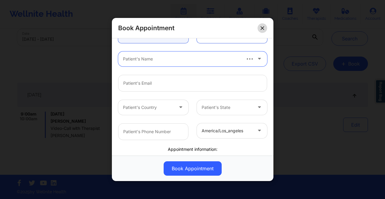
click at [263, 27] on icon at bounding box center [262, 28] width 4 height 4
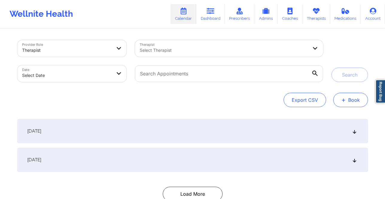
click at [347, 94] on button "+ Book" at bounding box center [350, 100] width 35 height 14
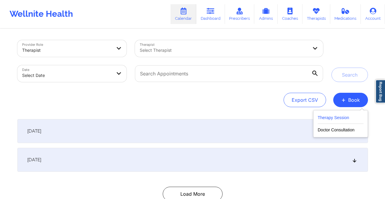
click at [348, 119] on button "Therapy Session" at bounding box center [341, 119] width 46 height 10
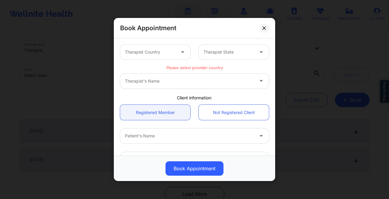
click at [139, 56] on div "Therapist Country" at bounding box center [148, 52] width 56 height 15
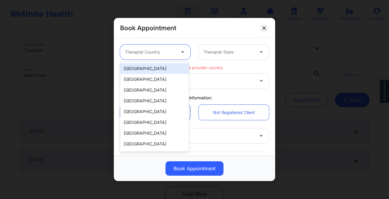
click at [145, 70] on div "[GEOGRAPHIC_DATA]" at bounding box center [154, 68] width 69 height 11
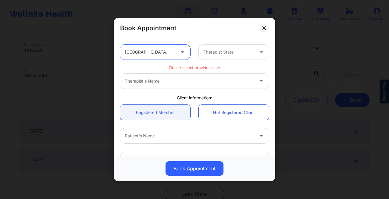
click at [227, 52] on div at bounding box center [229, 51] width 51 height 7
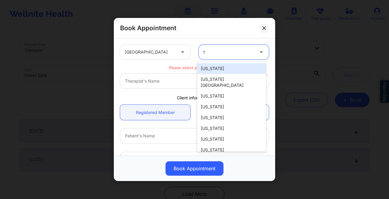
type input "te"
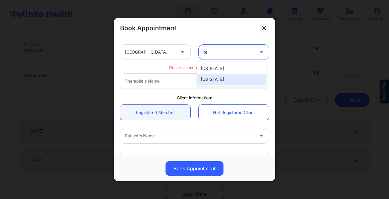
click at [232, 83] on div "[US_STATE]" at bounding box center [231, 79] width 69 height 11
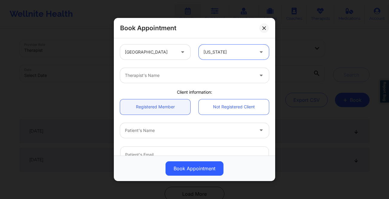
click at [201, 74] on div at bounding box center [189, 75] width 129 height 7
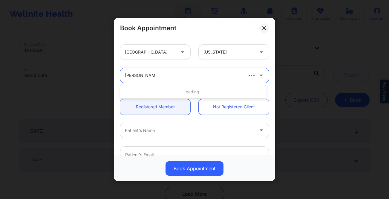
type input "[PERSON_NAME] wad"
click at [166, 80] on div "Therapist's Name" at bounding box center [181, 75] width 123 height 15
type input "[PERSON_NAME] wa"
type input "[PERSON_NAME] wad"
click at [265, 26] on icon at bounding box center [265, 28] width 4 height 4
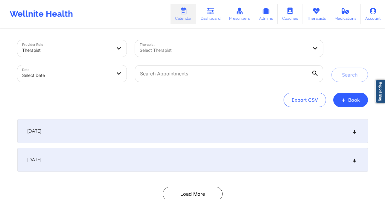
click at [249, 52] on div at bounding box center [224, 50] width 168 height 7
click at [111, 84] on div "Date Select Date" at bounding box center [72, 73] width 118 height 25
select select "2025-8"
select select "2025-9"
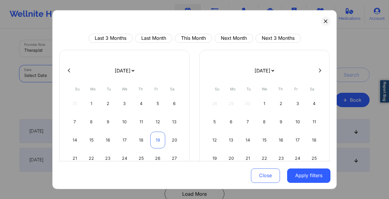
click at [151, 135] on div "19" at bounding box center [157, 139] width 15 height 17
select select "2025-8"
select select "2025-9"
select select "2025-8"
select select "2025-9"
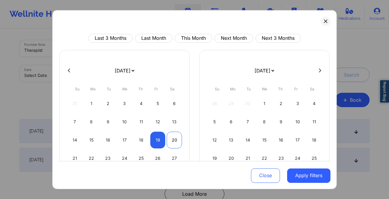
click at [176, 140] on div "20" at bounding box center [174, 139] width 15 height 17
select select "2025-8"
select select "2025-9"
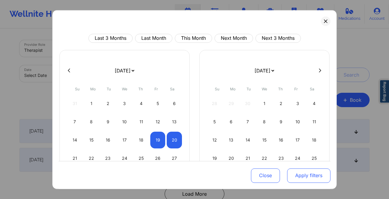
click at [315, 176] on button "Apply filters" at bounding box center [308, 175] width 43 height 14
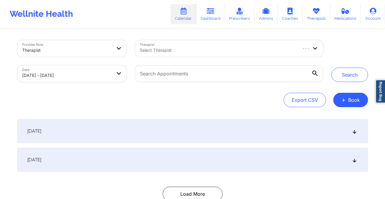
click at [204, 49] on div at bounding box center [218, 50] width 156 height 7
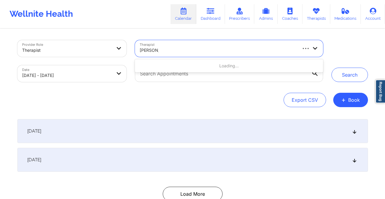
type input "rachel sh"
click at [199, 44] on div "Select Therapist" at bounding box center [216, 48] width 162 height 17
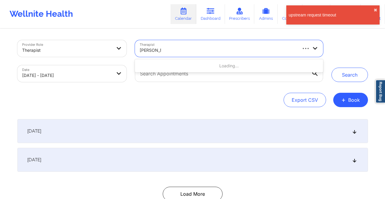
type input "rachel sh"
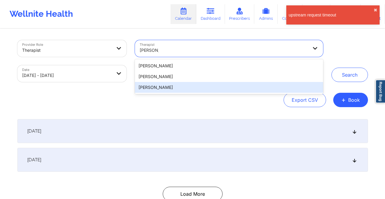
click at [171, 89] on div "Rachel Shakin" at bounding box center [229, 87] width 188 height 11
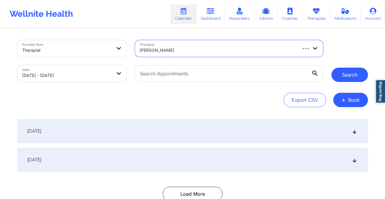
click at [334, 75] on button "Search" at bounding box center [349, 75] width 36 height 14
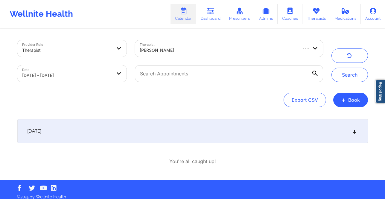
click at [197, 124] on div "[DATE]" at bounding box center [192, 131] width 350 height 24
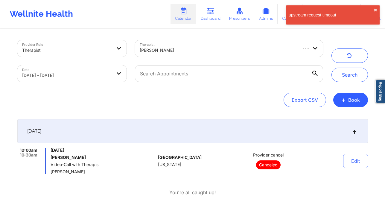
click at [208, 45] on div "Rachel Shakin" at bounding box center [218, 50] width 156 height 13
type input "e"
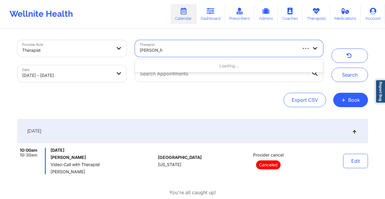
type input "melissa mcvan"
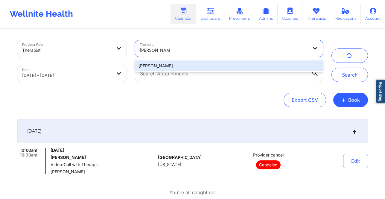
click at [213, 65] on div "Melissa McVan" at bounding box center [229, 65] width 188 height 11
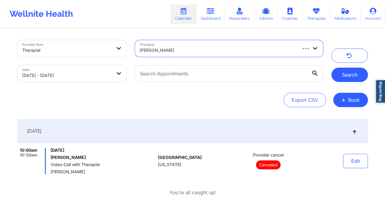
click at [352, 73] on button "Search" at bounding box center [349, 75] width 36 height 14
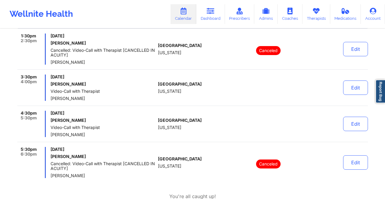
scroll to position [113, 0]
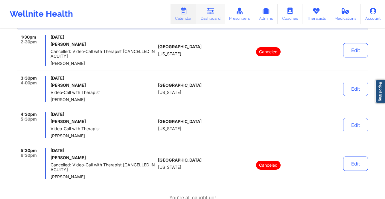
click at [208, 12] on icon at bounding box center [211, 11] width 8 height 7
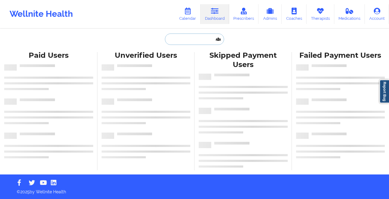
click at [180, 34] on input "text" at bounding box center [194, 38] width 59 height 11
paste input "[EMAIL_ADDRESS][DOMAIN_NAME]"
type input "[EMAIL_ADDRESS][DOMAIN_NAME]"
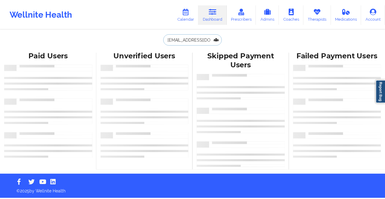
scroll to position [0, 7]
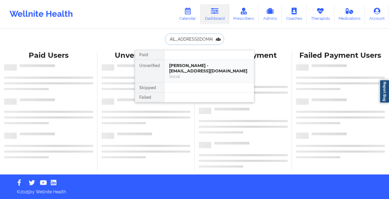
click at [184, 65] on div "Jamie Tanner - jamieetanner7@gmail.com" at bounding box center [209, 68] width 80 height 11
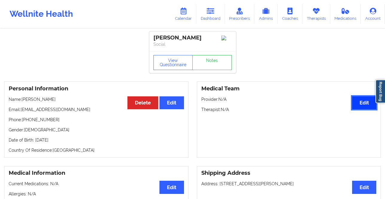
click at [366, 107] on button "Edit" at bounding box center [364, 102] width 24 height 13
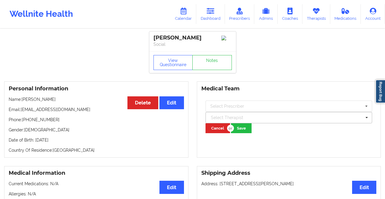
click at [271, 119] on div at bounding box center [286, 117] width 151 height 7
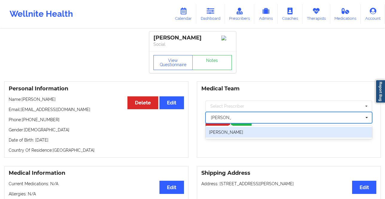
click at [229, 133] on div "Vera Matthews" at bounding box center [288, 132] width 167 height 11
type input "vera matt"
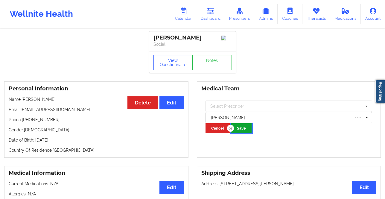
click at [241, 131] on button "Save" at bounding box center [241, 128] width 21 height 10
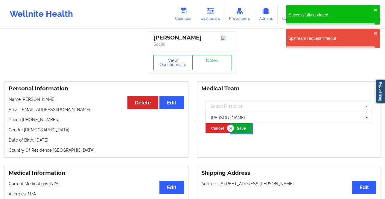
click at [240, 130] on button "Save" at bounding box center [241, 128] width 21 height 10
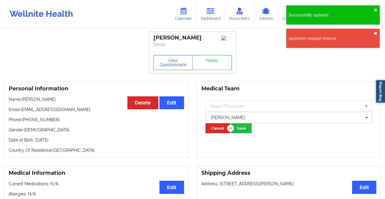
click at [377, 34] on button "✖︎" at bounding box center [376, 33] width 4 height 5
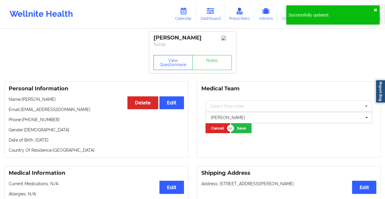
click at [377, 10] on button "✖︎" at bounding box center [376, 10] width 4 height 5
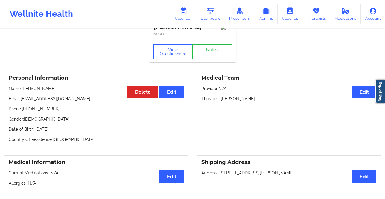
scroll to position [12, 0]
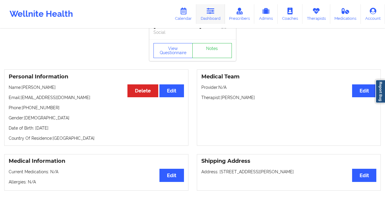
click at [212, 14] on icon at bounding box center [211, 11] width 8 height 7
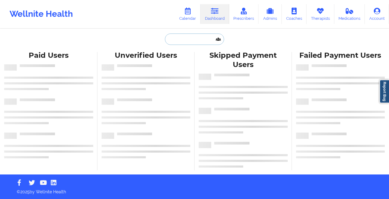
click at [182, 39] on input "text" at bounding box center [194, 38] width 59 height 11
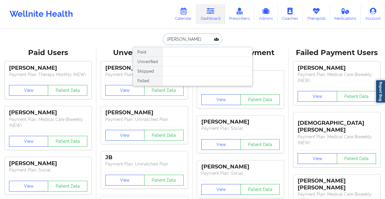
click at [183, 40] on input "[PERSON_NAME]" at bounding box center [192, 38] width 59 height 11
click at [196, 37] on input "[PERSON_NAME]" at bounding box center [192, 38] width 59 height 11
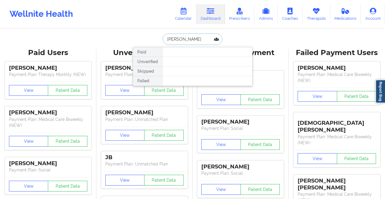
click at [196, 37] on input "[PERSON_NAME]" at bounding box center [192, 38] width 59 height 11
paste input "[EMAIL_ADDRESS][DOMAIN_NAME]"
type input "[EMAIL_ADDRESS][DOMAIN_NAME]"
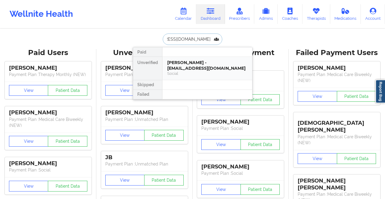
click at [198, 65] on div "[PERSON_NAME] - [EMAIL_ADDRESS][DOMAIN_NAME]" at bounding box center [207, 65] width 80 height 11
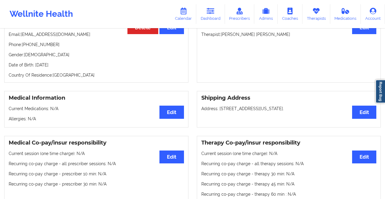
scroll to position [187, 0]
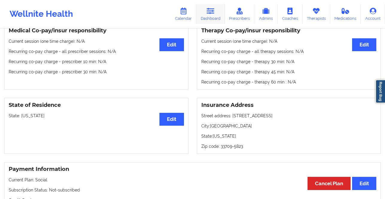
click at [217, 15] on link "Dashboard" at bounding box center [210, 14] width 29 height 20
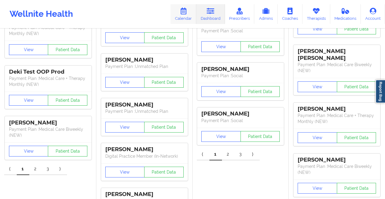
click at [187, 9] on icon at bounding box center [183, 11] width 8 height 7
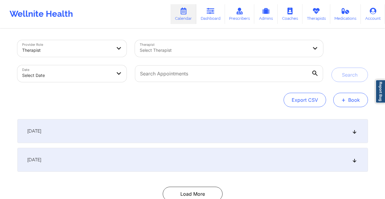
click at [353, 102] on button "+ Book" at bounding box center [350, 100] width 35 height 14
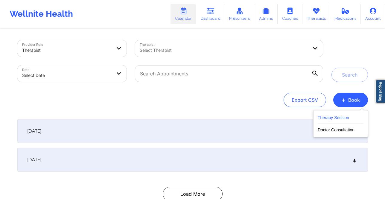
click at [337, 120] on button "Therapy Session" at bounding box center [341, 119] width 46 height 10
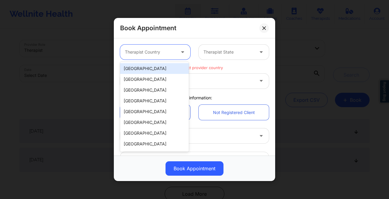
click at [156, 54] on div at bounding box center [150, 51] width 51 height 7
click at [156, 68] on div "[GEOGRAPHIC_DATA]" at bounding box center [154, 68] width 69 height 11
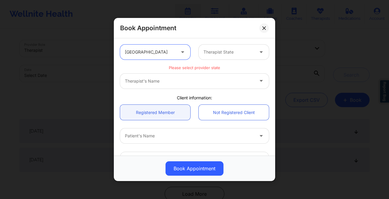
click at [213, 48] on div at bounding box center [229, 51] width 51 height 7
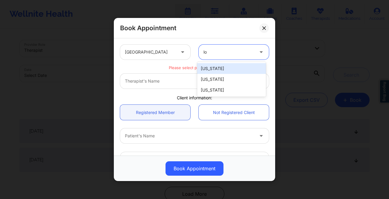
type input "l"
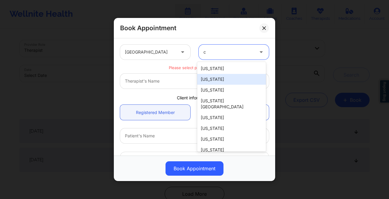
type input "ca"
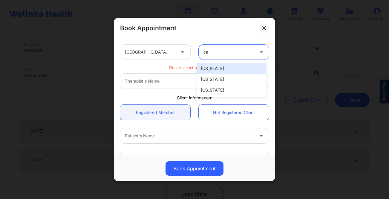
click at [219, 68] on div "[US_STATE]" at bounding box center [231, 68] width 69 height 11
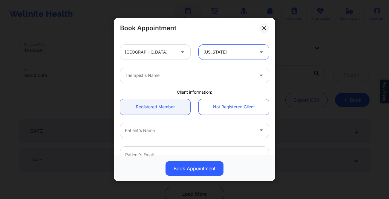
click at [157, 78] on div at bounding box center [189, 75] width 129 height 7
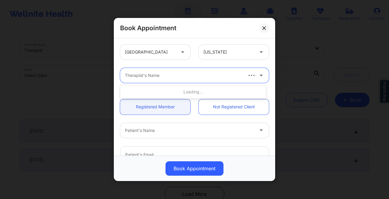
type input "w"
type input "quisha"
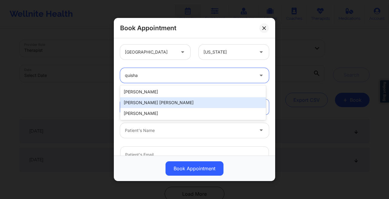
click at [162, 105] on div "[PERSON_NAME] [PERSON_NAME]" at bounding box center [193, 102] width 146 height 11
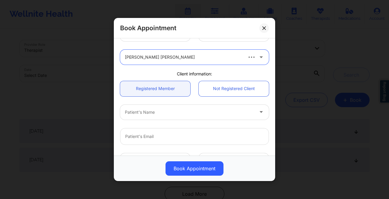
scroll to position [44, 0]
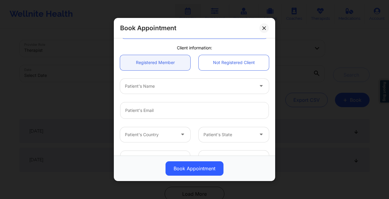
click at [169, 87] on div at bounding box center [189, 86] width 129 height 7
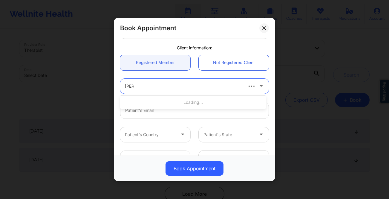
type input "[PERSON_NAME]"
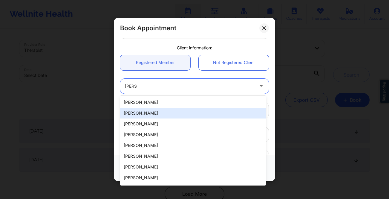
click at [162, 114] on div "[PERSON_NAME]" at bounding box center [193, 113] width 146 height 11
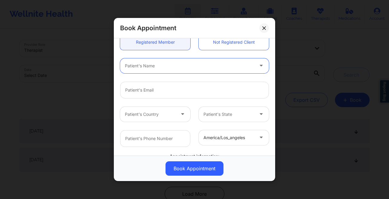
scroll to position [70, 0]
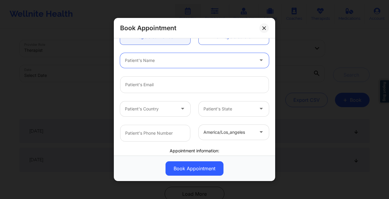
click at [255, 61] on div at bounding box center [262, 60] width 14 height 15
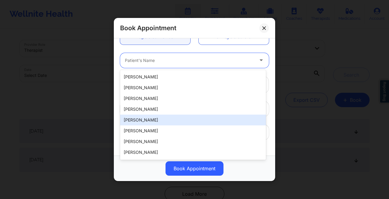
scroll to position [0, 0]
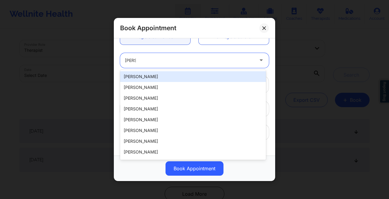
type input "[PERSON_NAME]"
click at [166, 88] on div "[PERSON_NAME]" at bounding box center [193, 87] width 146 height 11
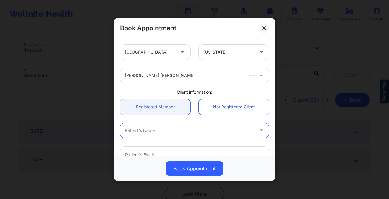
click at [261, 28] on button at bounding box center [265, 28] width 10 height 10
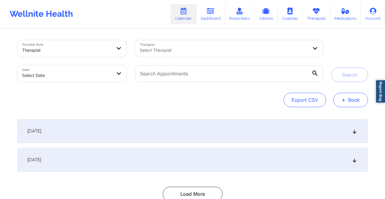
click at [350, 102] on button "+ Book" at bounding box center [350, 100] width 35 height 14
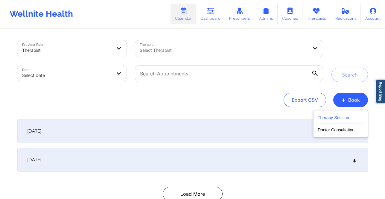
click at [359, 116] on button "Therapy Session" at bounding box center [341, 119] width 46 height 10
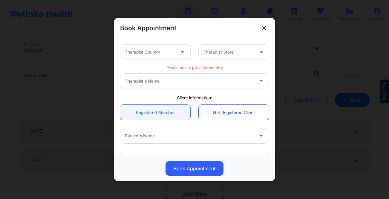
click at [169, 52] on div at bounding box center [150, 51] width 51 height 7
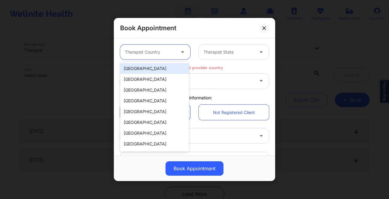
drag, startPoint x: 168, startPoint y: 71, endPoint x: 170, endPoint y: 68, distance: 3.9
click at [169, 70] on div "[GEOGRAPHIC_DATA]" at bounding box center [154, 68] width 69 height 11
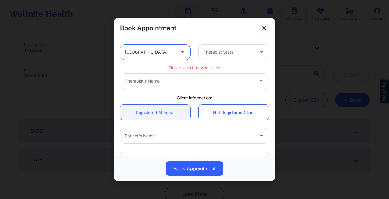
click at [222, 51] on div at bounding box center [229, 51] width 51 height 7
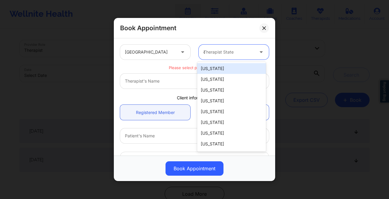
type input "ca"
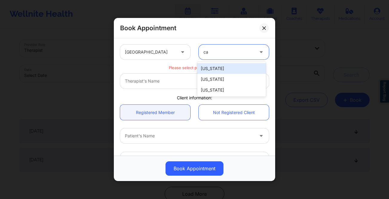
click at [223, 67] on div "[US_STATE]" at bounding box center [231, 68] width 69 height 11
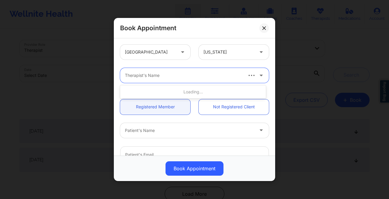
click at [153, 76] on div at bounding box center [183, 75] width 117 height 7
type input "quisha"
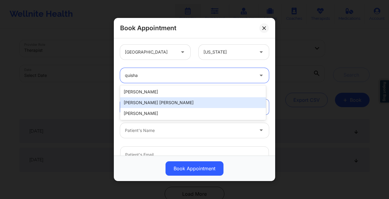
click at [169, 101] on div "[PERSON_NAME] [PERSON_NAME]" at bounding box center [193, 102] width 146 height 11
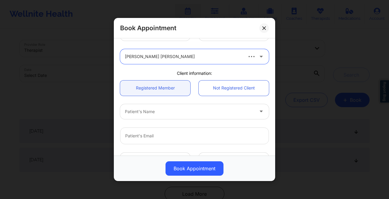
scroll to position [23, 0]
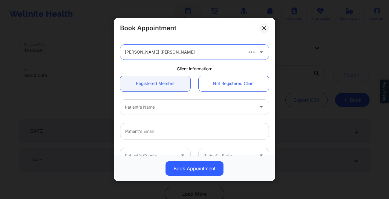
click at [156, 104] on div at bounding box center [189, 106] width 129 height 7
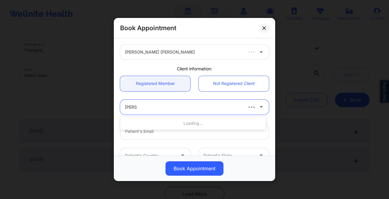
type input "[PERSON_NAME]"
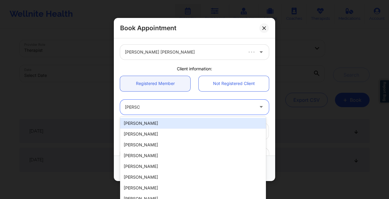
click at [161, 124] on div "[PERSON_NAME]" at bounding box center [193, 123] width 146 height 11
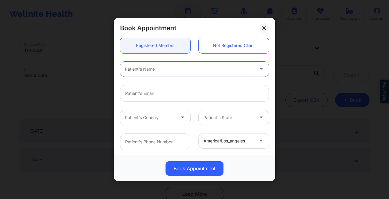
scroll to position [57, 0]
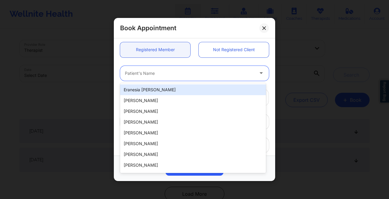
click at [255, 73] on div at bounding box center [262, 73] width 14 height 15
type input "[PERSON_NAME]"
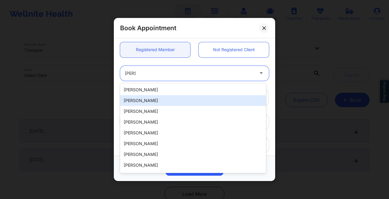
drag, startPoint x: 198, startPoint y: 100, endPoint x: 202, endPoint y: 102, distance: 5.1
click at [198, 100] on div "[PERSON_NAME]" at bounding box center [193, 100] width 146 height 11
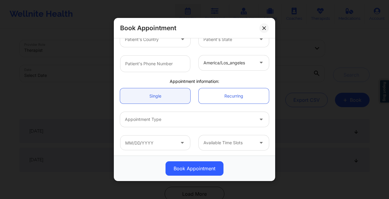
scroll to position [140, 0]
click at [222, 116] on div at bounding box center [189, 118] width 129 height 7
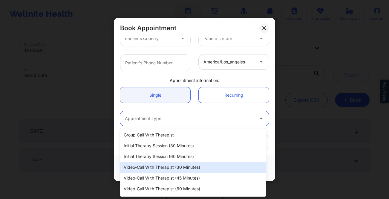
scroll to position [10, 0]
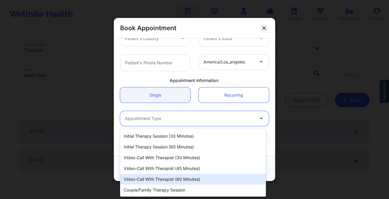
click at [195, 176] on div "Video-Call with Therapist (60 minutes)" at bounding box center [193, 179] width 146 height 11
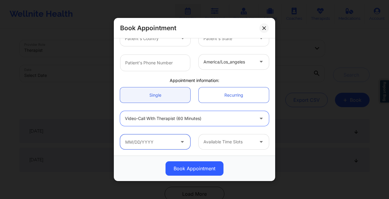
click at [165, 141] on input "text" at bounding box center [155, 141] width 70 height 15
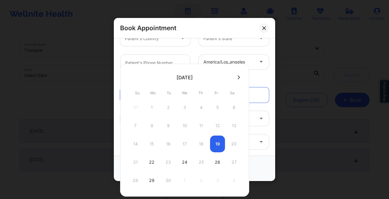
click at [240, 75] on button at bounding box center [239, 77] width 6 height 5
click at [185, 182] on div "29" at bounding box center [184, 180] width 15 height 17
type input "10/29/2025"
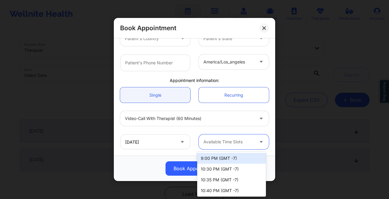
click at [227, 143] on div at bounding box center [229, 141] width 51 height 7
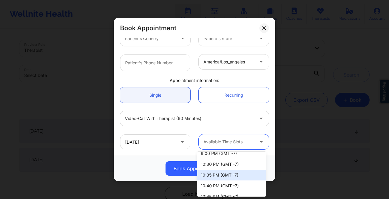
scroll to position [9, 0]
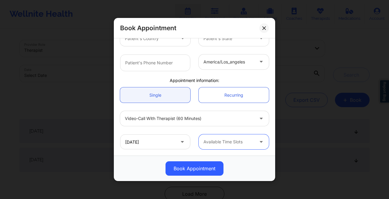
click at [231, 136] on div "Available Time Slots" at bounding box center [227, 141] width 56 height 15
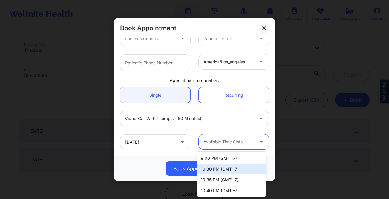
drag, startPoint x: 236, startPoint y: 169, endPoint x: 247, endPoint y: 156, distance: 16.7
click at [236, 169] on div "10:30 PM (GMT -7)" at bounding box center [231, 169] width 69 height 11
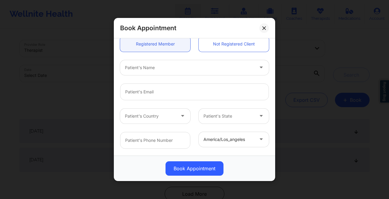
scroll to position [26, 0]
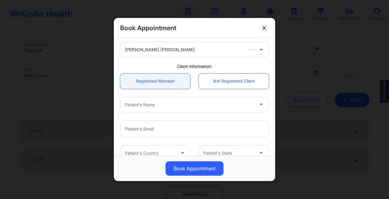
click at [185, 101] on div at bounding box center [189, 104] width 129 height 7
type input "c"
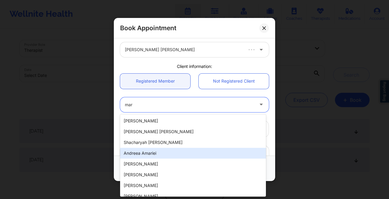
type input "[PERSON_NAME]"
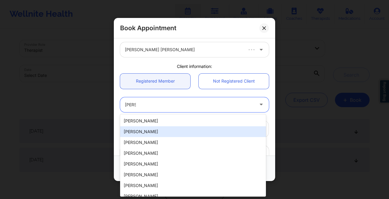
click at [168, 132] on div "[PERSON_NAME]" at bounding box center [193, 131] width 146 height 11
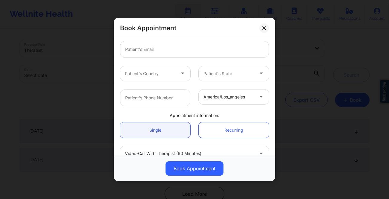
scroll to position [140, 0]
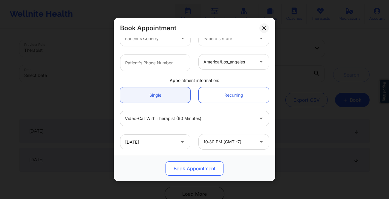
click at [197, 170] on button "Book Appointment" at bounding box center [195, 168] width 58 height 14
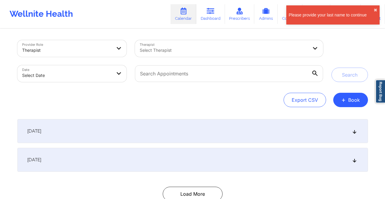
drag, startPoint x: 361, startPoint y: 100, endPoint x: 354, endPoint y: 107, distance: 10.4
click at [361, 100] on button "+ Book" at bounding box center [350, 100] width 35 height 14
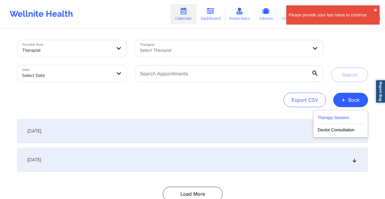
click at [326, 118] on button "Therapy Session" at bounding box center [341, 119] width 46 height 10
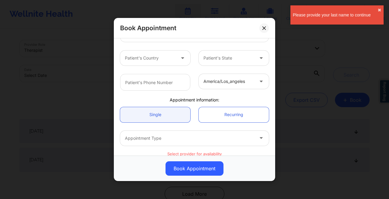
scroll to position [113, 0]
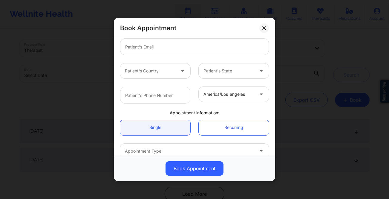
click at [161, 56] on div at bounding box center [194, 46] width 157 height 25
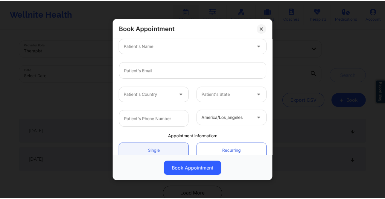
scroll to position [54, 0]
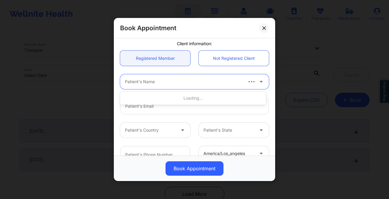
click at [158, 84] on div at bounding box center [183, 81] width 117 height 7
type input "[PERSON_NAME]"
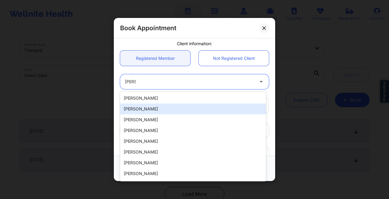
click at [180, 109] on div "[PERSON_NAME]" at bounding box center [193, 108] width 146 height 11
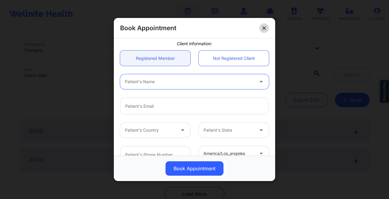
click at [266, 30] on button at bounding box center [265, 28] width 10 height 10
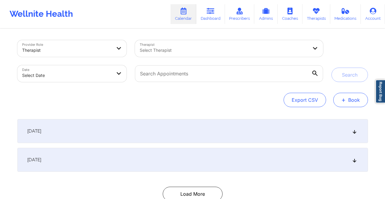
click at [345, 101] on span "+" at bounding box center [343, 99] width 4 height 3
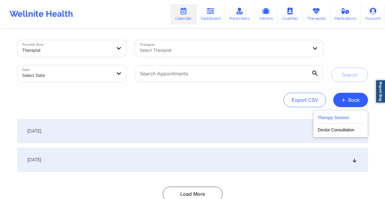
click at [341, 117] on button "Therapy Session" at bounding box center [341, 119] width 46 height 10
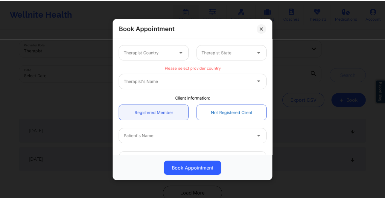
scroll to position [56, 0]
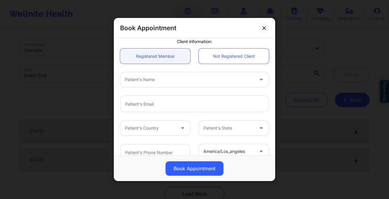
click at [156, 80] on div at bounding box center [189, 79] width 129 height 7
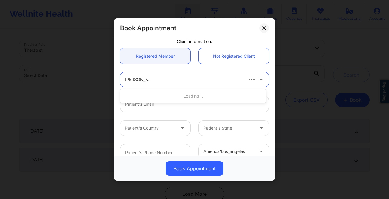
type input "[PERSON_NAME]"
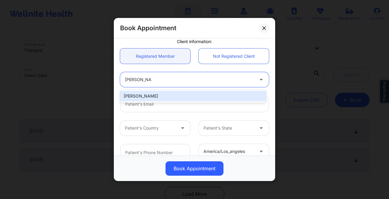
click at [170, 92] on div "[PERSON_NAME]" at bounding box center [193, 96] width 146 height 11
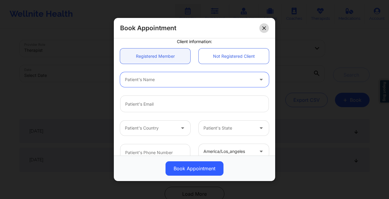
click at [265, 28] on icon at bounding box center [265, 28] width 4 height 4
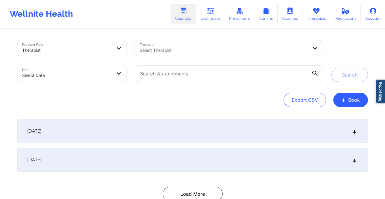
click at [192, 20] on link "Calendar" at bounding box center [183, 14] width 26 height 20
click at [353, 107] on button "+ Book" at bounding box center [350, 100] width 35 height 14
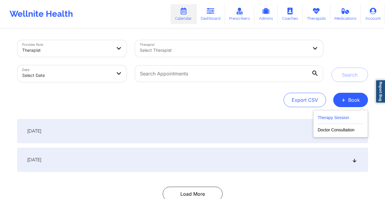
click at [352, 121] on button "Therapy Session" at bounding box center [341, 119] width 46 height 10
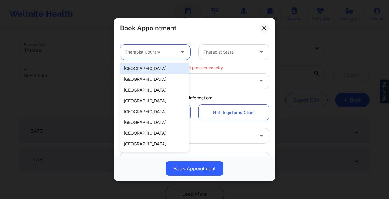
click at [161, 49] on div at bounding box center [150, 51] width 51 height 7
click at [156, 71] on div "[GEOGRAPHIC_DATA]" at bounding box center [154, 68] width 69 height 11
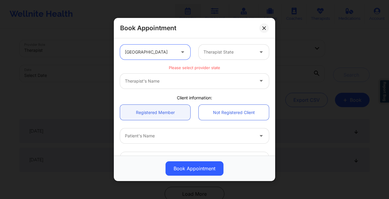
click at [218, 52] on div at bounding box center [229, 51] width 51 height 7
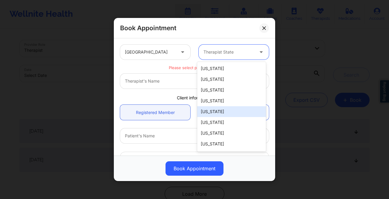
click at [219, 110] on div "[US_STATE]" at bounding box center [231, 111] width 69 height 11
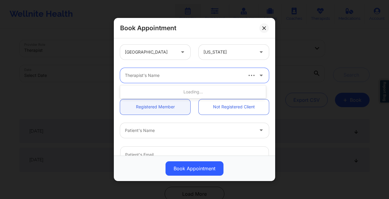
click at [165, 74] on div at bounding box center [183, 75] width 117 height 7
type input "quisha"
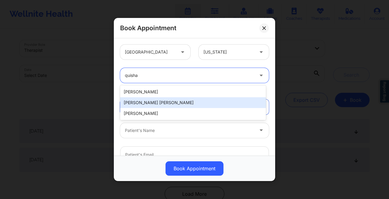
click at [176, 105] on div "[PERSON_NAME] [PERSON_NAME]" at bounding box center [193, 102] width 146 height 11
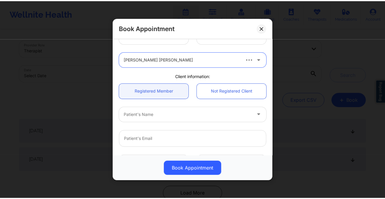
scroll to position [28, 0]
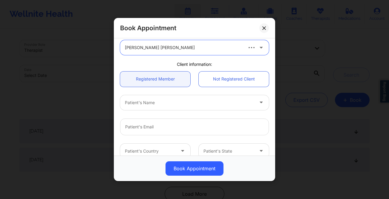
click at [175, 104] on div at bounding box center [189, 102] width 129 height 7
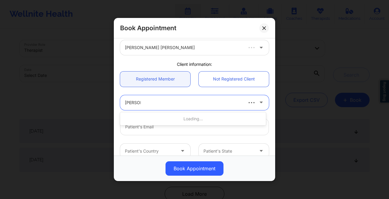
type input "[PERSON_NAME] a r"
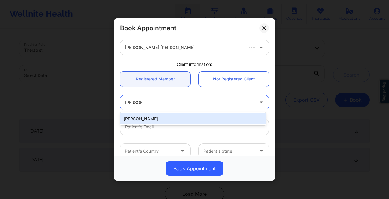
click at [169, 116] on div "[PERSON_NAME]" at bounding box center [193, 118] width 146 height 11
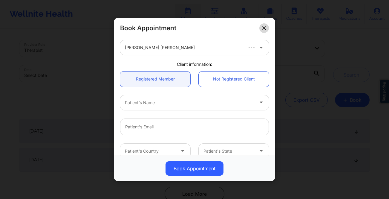
click at [260, 30] on div "Book Appointment" at bounding box center [194, 28] width 161 height 20
click at [263, 27] on icon at bounding box center [265, 28] width 4 height 4
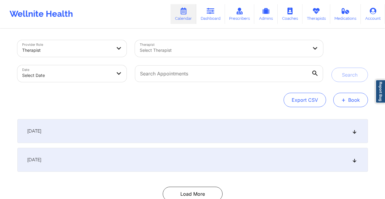
click at [349, 103] on button "+ Book" at bounding box center [350, 100] width 35 height 14
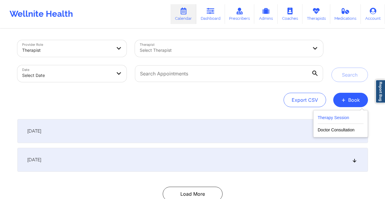
click at [331, 119] on button "Therapy Session" at bounding box center [341, 119] width 46 height 10
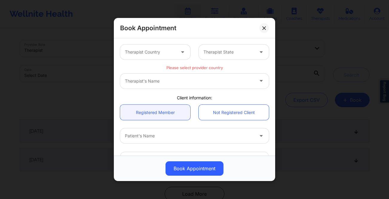
click at [158, 53] on div at bounding box center [150, 51] width 51 height 7
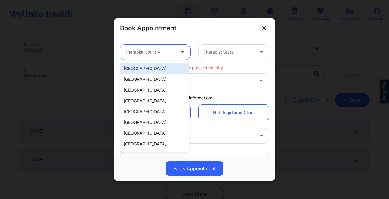
click at [151, 71] on div "[GEOGRAPHIC_DATA]" at bounding box center [154, 68] width 69 height 11
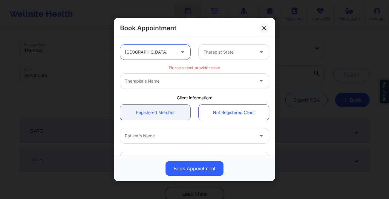
click at [249, 51] on div at bounding box center [229, 51] width 51 height 7
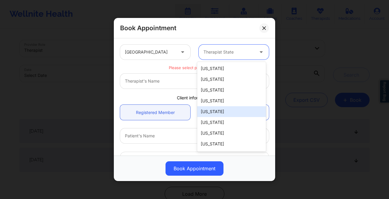
click at [223, 111] on div "[US_STATE]" at bounding box center [231, 111] width 69 height 11
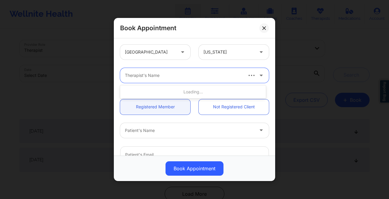
click at [158, 76] on div at bounding box center [183, 75] width 117 height 7
type input "quisha"
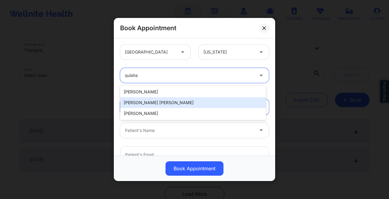
click at [168, 100] on div "[PERSON_NAME] [PERSON_NAME]" at bounding box center [193, 102] width 146 height 11
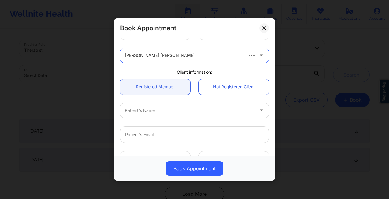
scroll to position [47, 0]
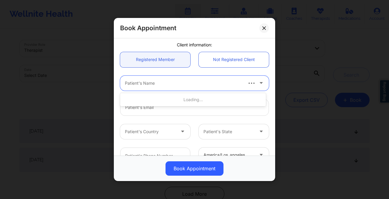
click at [159, 85] on div at bounding box center [183, 83] width 117 height 7
type input "mary a roche"
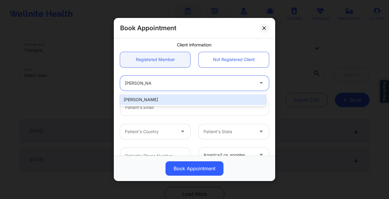
click at [157, 99] on div "[PERSON_NAME]" at bounding box center [193, 99] width 146 height 11
type input "goldleafframing@hotmail.com"
type input "+15136598099"
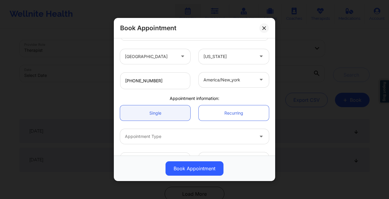
scroll to position [140, 0]
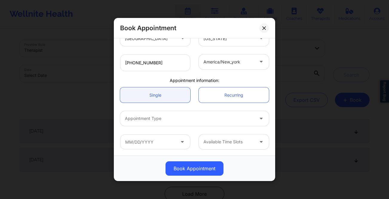
click at [155, 117] on div at bounding box center [189, 118] width 129 height 7
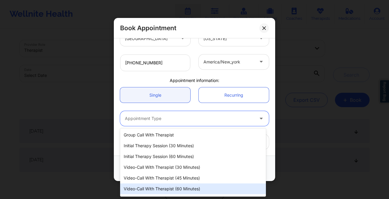
click at [182, 190] on div "Video-Call with Therapist (60 minutes)" at bounding box center [193, 188] width 146 height 11
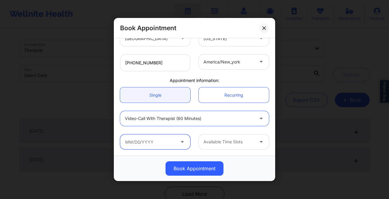
click at [152, 139] on input "text" at bounding box center [155, 141] width 70 height 15
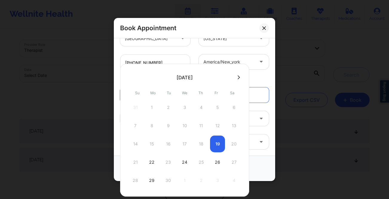
click at [239, 76] on button at bounding box center [239, 77] width 6 height 5
click at [185, 181] on div "29" at bounding box center [184, 180] width 15 height 17
type input "10/29/2025"
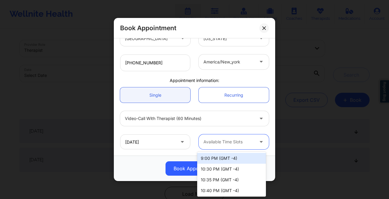
click at [246, 142] on div at bounding box center [229, 141] width 51 height 7
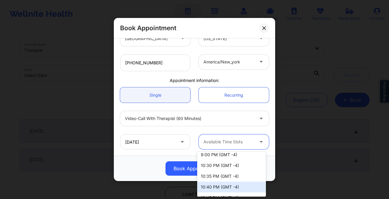
scroll to position [10, 0]
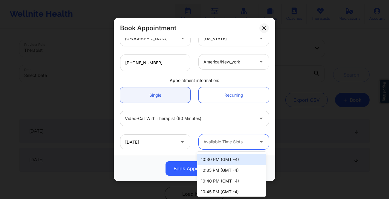
click at [237, 162] on div "10:30 PM (GMT -4)" at bounding box center [231, 159] width 69 height 11
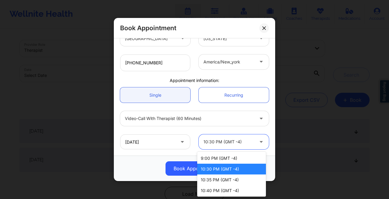
click at [237, 147] on div "10:30 PM (GMT -4)" at bounding box center [229, 141] width 51 height 15
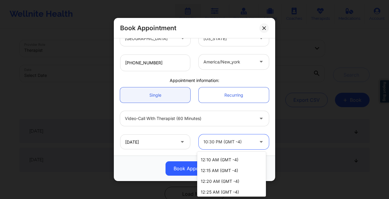
scroll to position [0, 0]
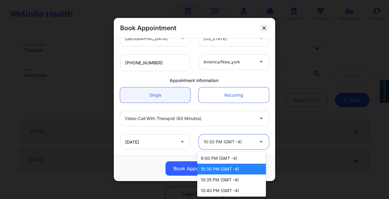
click at [234, 169] on div "10:30 PM (GMT -4)" at bounding box center [231, 169] width 69 height 11
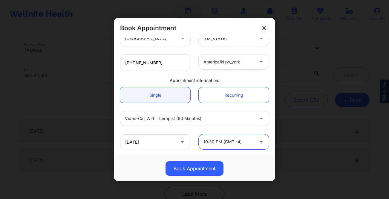
click at [245, 142] on div at bounding box center [229, 141] width 51 height 7
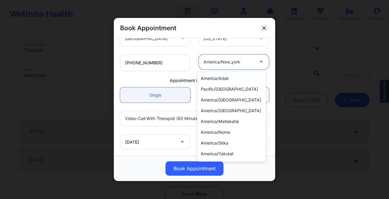
click at [237, 66] on div "america/new_york" at bounding box center [229, 61] width 51 height 15
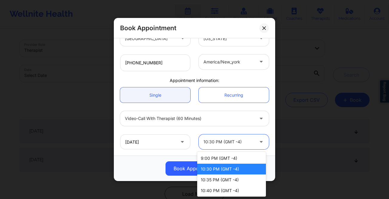
click at [235, 140] on div at bounding box center [229, 141] width 51 height 7
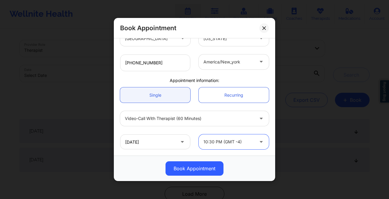
click at [234, 144] on div at bounding box center [229, 141] width 51 height 7
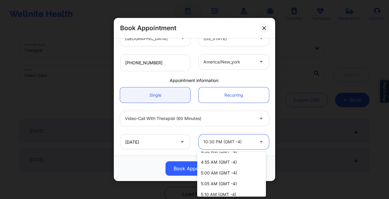
scroll to position [711, 0]
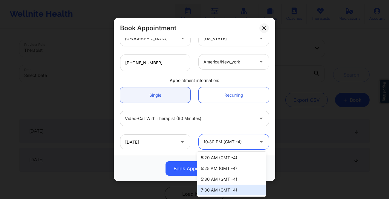
click at [233, 187] on div "7:30 AM (GMT -4)" at bounding box center [231, 190] width 69 height 11
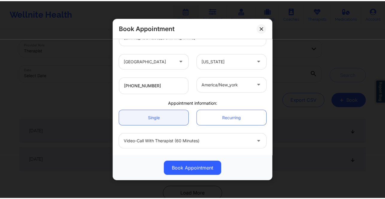
scroll to position [140, 0]
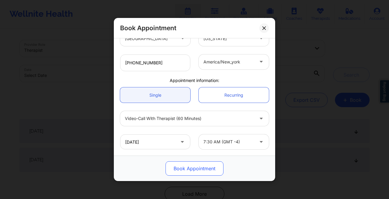
click at [194, 171] on button "Book Appointment" at bounding box center [195, 168] width 58 height 14
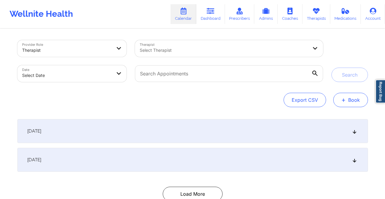
click at [356, 103] on button "+ Book" at bounding box center [350, 100] width 35 height 14
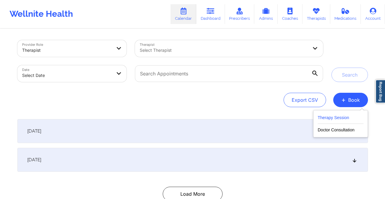
click at [339, 119] on button "Therapy Session" at bounding box center [341, 119] width 46 height 10
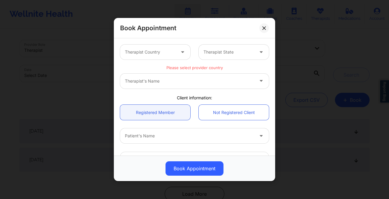
click at [142, 51] on div at bounding box center [150, 51] width 51 height 7
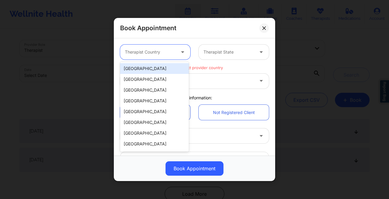
click at [162, 70] on div "[GEOGRAPHIC_DATA]" at bounding box center [154, 68] width 69 height 11
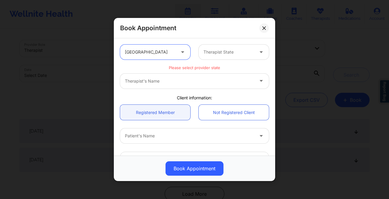
click at [238, 56] on div "Therapist State" at bounding box center [227, 52] width 56 height 15
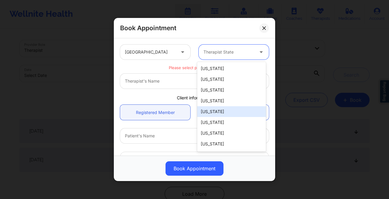
click at [226, 112] on div "[US_STATE]" at bounding box center [231, 111] width 69 height 11
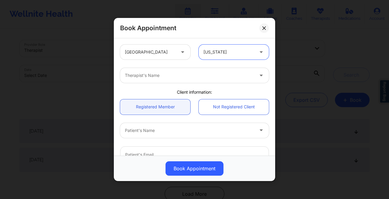
click at [173, 74] on div at bounding box center [189, 75] width 129 height 7
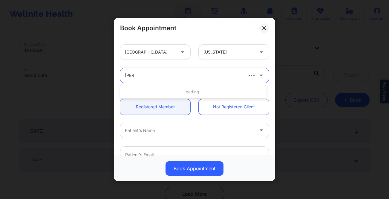
type input "quisha"
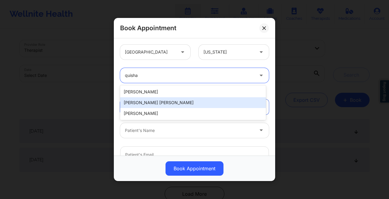
click at [160, 101] on div "[PERSON_NAME] [PERSON_NAME]" at bounding box center [193, 102] width 146 height 11
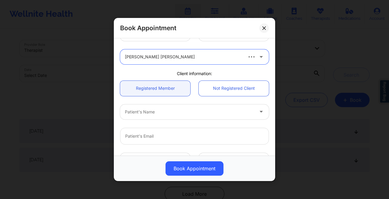
scroll to position [51, 0]
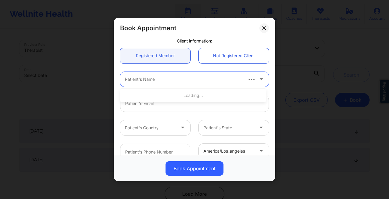
click at [170, 80] on div at bounding box center [183, 79] width 117 height 7
type input "[PERSON_NAME]"
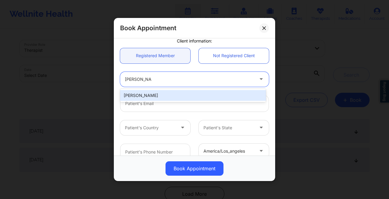
click at [178, 97] on div "[PERSON_NAME]" at bounding box center [193, 95] width 146 height 11
type input "[EMAIL_ADDRESS][DOMAIN_NAME]"
type input "[PHONE_NUMBER]"
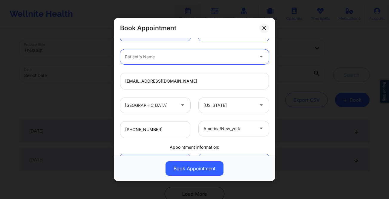
scroll to position [140, 0]
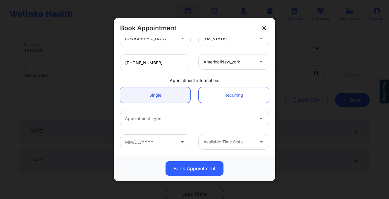
click at [170, 112] on div "Appointment Type" at bounding box center [187, 118] width 135 height 15
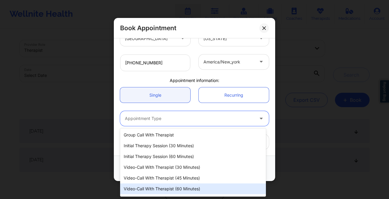
click at [193, 187] on div "Video-Call with Therapist (60 minutes)" at bounding box center [193, 188] width 146 height 11
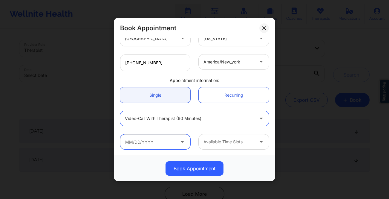
click at [143, 144] on input "text" at bounding box center [155, 141] width 70 height 15
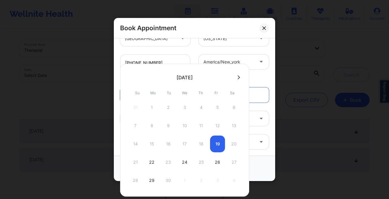
click at [236, 79] on button at bounding box center [239, 77] width 6 height 5
click at [187, 181] on div "29" at bounding box center [184, 180] width 15 height 17
type input "[DATE]"
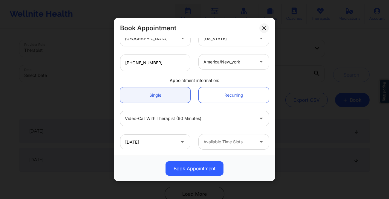
click at [249, 142] on div at bounding box center [229, 141] width 51 height 7
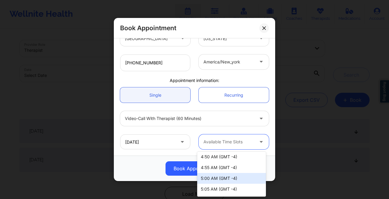
scroll to position [711, 0]
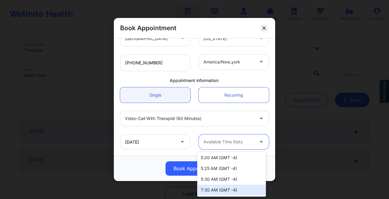
click at [237, 188] on div "7:30 AM (GMT -4)" at bounding box center [231, 190] width 69 height 11
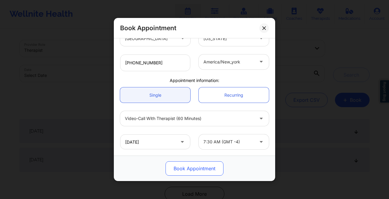
click at [202, 171] on button "Book Appointment" at bounding box center [195, 168] width 58 height 14
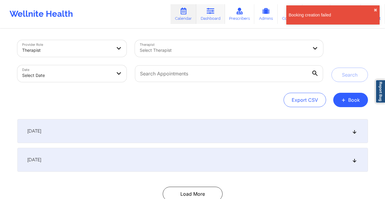
click at [216, 14] on link "Dashboard" at bounding box center [210, 14] width 29 height 20
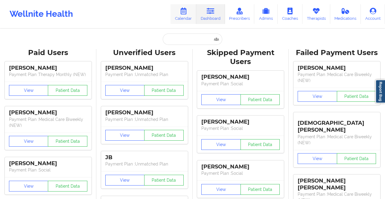
click at [185, 13] on icon at bounding box center [183, 11] width 8 height 7
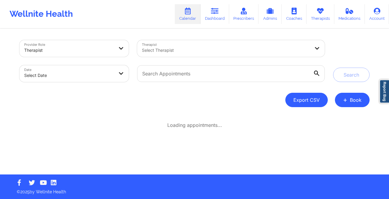
click at [304, 97] on button "Export CSV" at bounding box center [307, 100] width 42 height 14
select select "2025-7"
select select "2025-8"
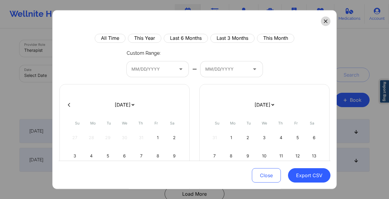
click at [321, 23] on button at bounding box center [326, 21] width 10 height 10
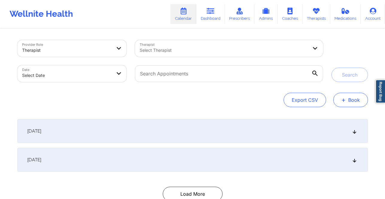
click at [351, 100] on button "+ Book" at bounding box center [350, 100] width 35 height 14
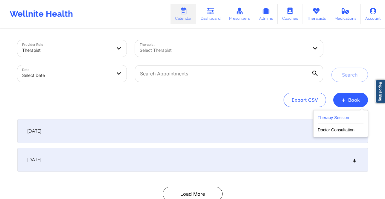
click at [346, 115] on button "Therapy Session" at bounding box center [341, 119] width 46 height 10
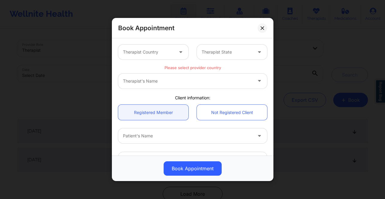
click at [141, 48] on div "Therapist Country" at bounding box center [146, 52] width 56 height 15
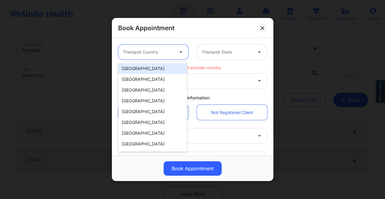
click at [154, 70] on div "[GEOGRAPHIC_DATA]" at bounding box center [152, 68] width 69 height 11
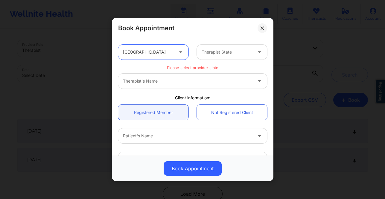
click at [232, 57] on div "Therapist State" at bounding box center [225, 52] width 56 height 15
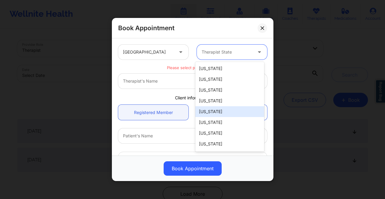
click at [223, 113] on div "[US_STATE]" at bounding box center [229, 111] width 69 height 11
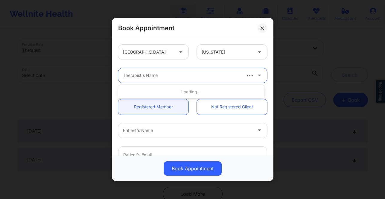
click at [156, 81] on div "Therapist's Name" at bounding box center [179, 75] width 123 height 15
type input "quisha"
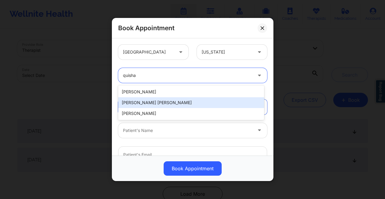
click at [172, 103] on div "[PERSON_NAME] [PERSON_NAME]" at bounding box center [191, 102] width 146 height 11
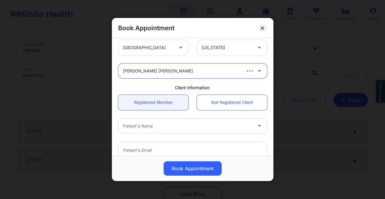
scroll to position [8, 0]
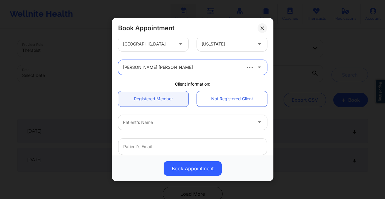
click at [165, 122] on div at bounding box center [187, 122] width 129 height 7
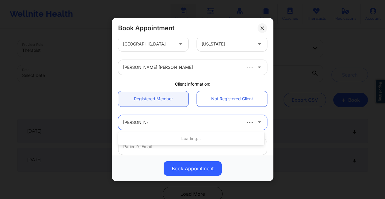
type input "[PERSON_NAME]"
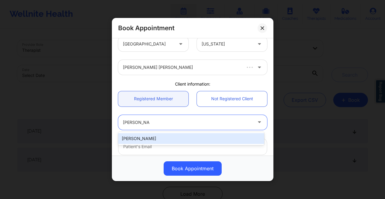
click at [169, 136] on div "[PERSON_NAME]" at bounding box center [191, 138] width 146 height 11
type input "[EMAIL_ADDRESS][DOMAIN_NAME]"
type input "[PHONE_NUMBER]"
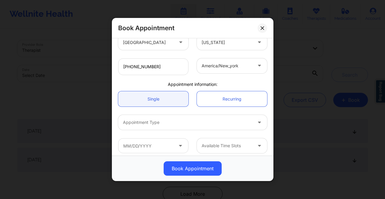
scroll to position [140, 0]
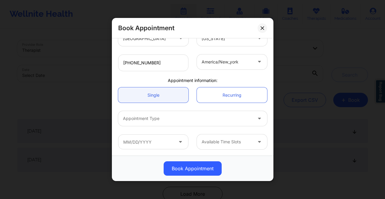
click at [162, 118] on div at bounding box center [187, 118] width 129 height 7
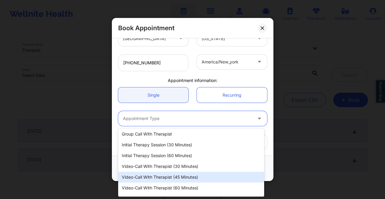
scroll to position [1, 0]
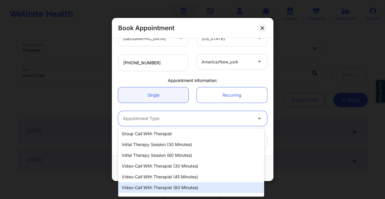
click at [201, 185] on div "Video-Call with Therapist (60 minutes)" at bounding box center [191, 187] width 146 height 11
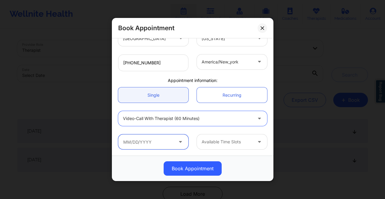
click at [160, 142] on input "text" at bounding box center [153, 141] width 70 height 15
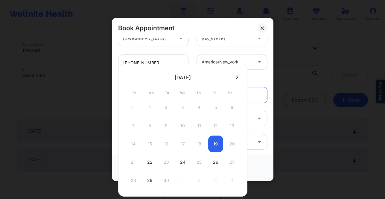
click at [234, 80] on div at bounding box center [182, 77] width 129 height 9
click at [236, 77] on icon at bounding box center [237, 77] width 2 height 4
click at [185, 180] on div "29" at bounding box center [182, 180] width 15 height 17
type input "[DATE]"
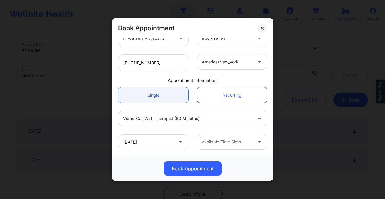
click at [246, 138] on div at bounding box center [227, 141] width 51 height 7
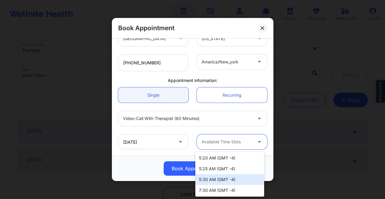
scroll to position [711, 0]
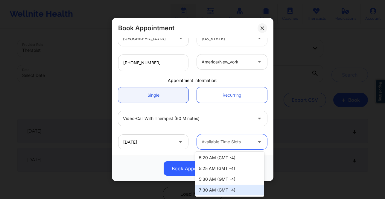
click at [233, 189] on div "7:30 AM (GMT -4)" at bounding box center [229, 190] width 69 height 11
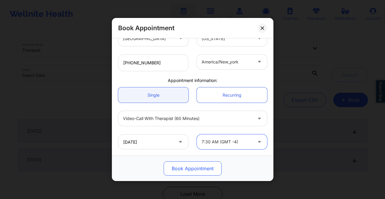
click at [185, 170] on button "Book Appointment" at bounding box center [193, 168] width 58 height 14
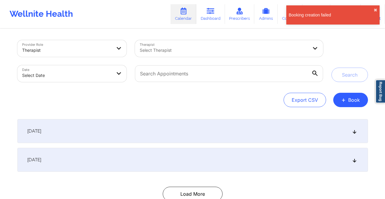
scroll to position [0, 0]
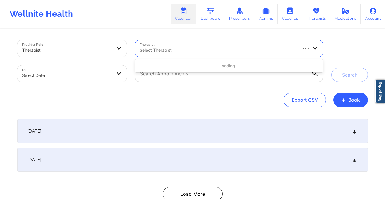
click at [189, 48] on div at bounding box center [218, 50] width 156 height 7
type input "[PERSON_NAME] wal"
click at [98, 77] on body "Wellnite Health Calendar Dashboard Prescribers Admins Coaches Therapists Medica…" at bounding box center [192, 99] width 385 height 199
select select "2025-8"
select select "2025-9"
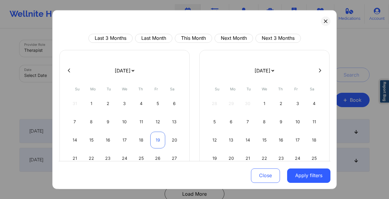
click at [157, 137] on div "19" at bounding box center [157, 139] width 15 height 17
select select "2025-8"
select select "2025-9"
click at [178, 139] on div "20" at bounding box center [174, 139] width 15 height 17
select select "2025-8"
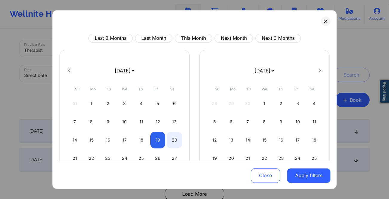
select select "2025-9"
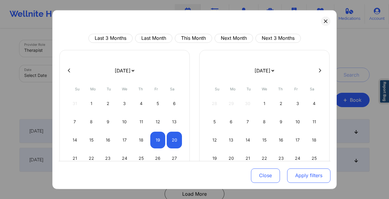
click at [300, 173] on button "Apply filters" at bounding box center [308, 175] width 43 height 14
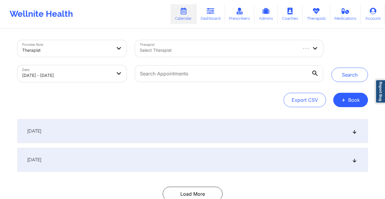
click at [212, 48] on div at bounding box center [218, 50] width 156 height 7
type input "[PERSON_NAME]"
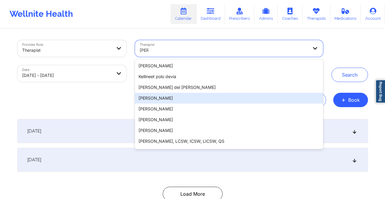
scroll to position [42, 0]
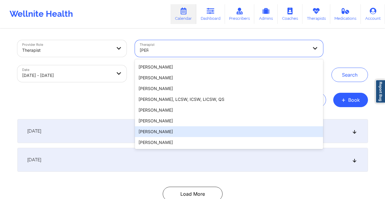
click at [188, 130] on div "[PERSON_NAME]" at bounding box center [229, 131] width 188 height 11
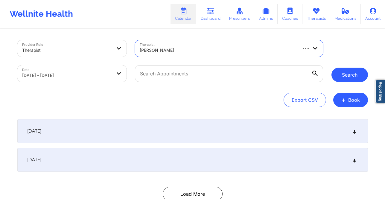
click at [356, 70] on button "Search" at bounding box center [349, 75] width 36 height 14
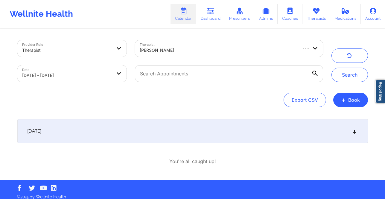
click at [133, 128] on div "[DATE]" at bounding box center [192, 131] width 350 height 24
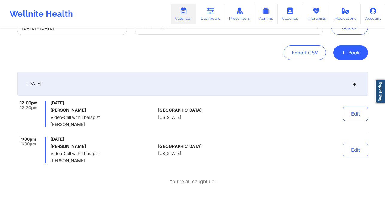
scroll to position [72, 0]
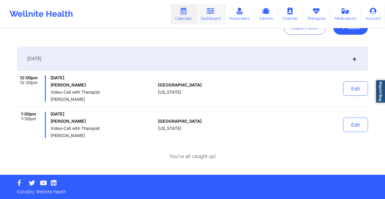
click at [214, 16] on link "Dashboard" at bounding box center [210, 14] width 29 height 20
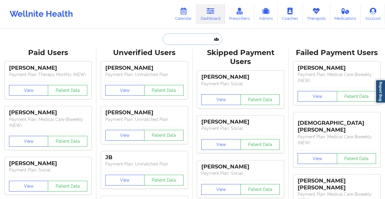
click at [197, 39] on input "text" at bounding box center [192, 38] width 59 height 11
paste input "[PERSON_NAME]"
type input "[PERSON_NAME]"
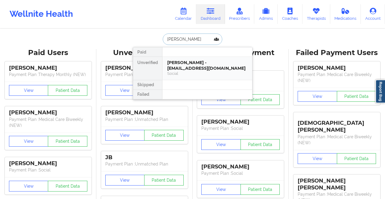
click at [188, 65] on div "[PERSON_NAME] - [EMAIL_ADDRESS][DOMAIN_NAME]" at bounding box center [207, 65] width 80 height 11
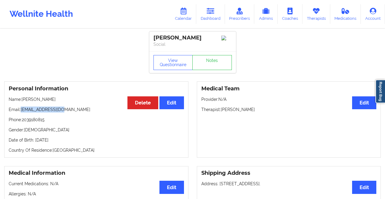
drag, startPoint x: 65, startPoint y: 111, endPoint x: 22, endPoint y: 112, distance: 43.4
click at [22, 112] on p "Email: [EMAIL_ADDRESS][DOMAIN_NAME]" at bounding box center [96, 109] width 175 height 6
copy p "[EMAIL_ADDRESS][DOMAIN_NAME]"
click at [214, 16] on link "Dashboard" at bounding box center [210, 14] width 29 height 20
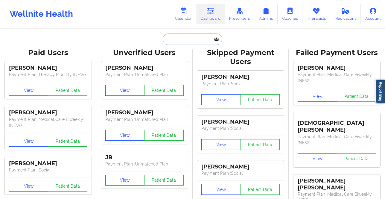
click at [192, 38] on input "text" at bounding box center [192, 38] width 59 height 11
paste input "[PERSON_NAME]"
type input "[PERSON_NAME]"
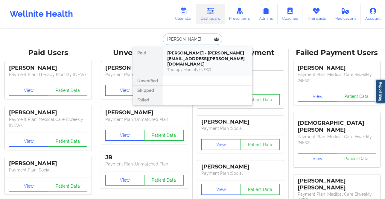
click at [206, 67] on div "Therapy Monthly (NEW)" at bounding box center [207, 69] width 80 height 5
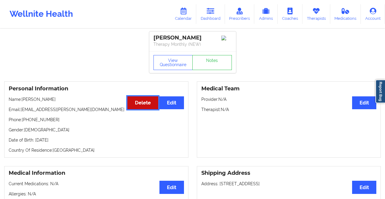
click at [144, 108] on button "Delete" at bounding box center [142, 102] width 31 height 13
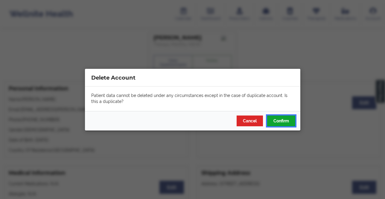
click at [281, 121] on button "Confirm" at bounding box center [281, 120] width 28 height 11
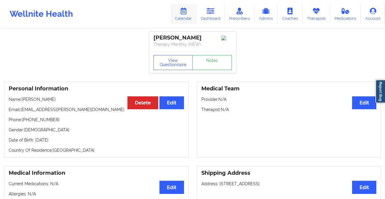
click at [179, 14] on link "Calendar" at bounding box center [183, 14] width 26 height 20
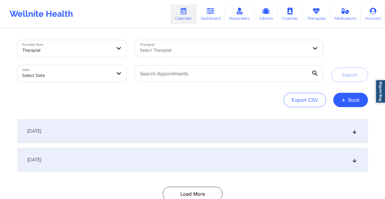
click at [61, 74] on body "Wellnite Health Calendar Dashboard Prescribers Admins Coaches Therapists Medica…" at bounding box center [192, 99] width 385 height 199
select select "2025-8"
select select "2025-9"
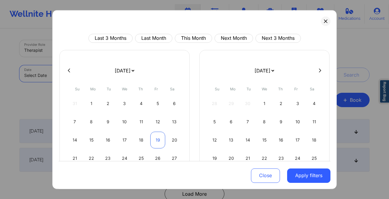
click at [156, 140] on div "19" at bounding box center [157, 139] width 15 height 17
select select "2025-8"
select select "2025-9"
click at [176, 141] on div "20" at bounding box center [174, 139] width 15 height 17
select select "2025-8"
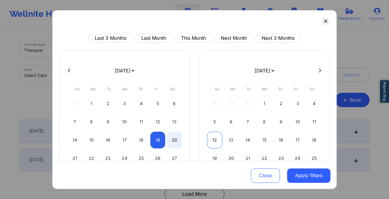
select select "2025-9"
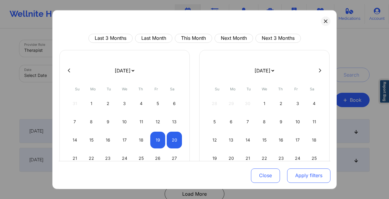
click at [317, 173] on button "Apply filters" at bounding box center [308, 175] width 43 height 14
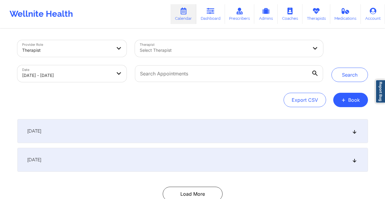
click at [234, 54] on div "Select Therapist" at bounding box center [222, 48] width 174 height 17
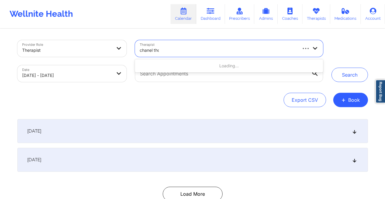
type input "[PERSON_NAME]"
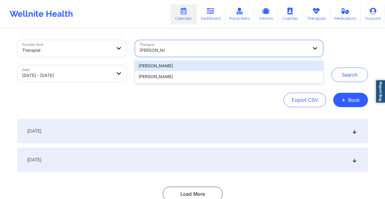
click at [242, 68] on div "[PERSON_NAME]" at bounding box center [229, 65] width 188 height 11
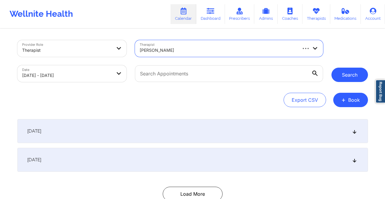
click at [354, 76] on button "Search" at bounding box center [349, 75] width 36 height 14
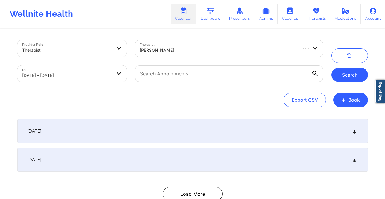
click at [340, 72] on button "Search" at bounding box center [349, 75] width 36 height 14
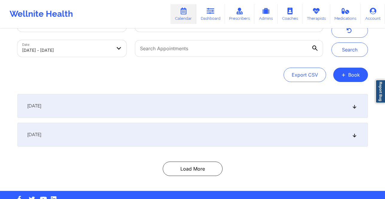
scroll to position [41, 0]
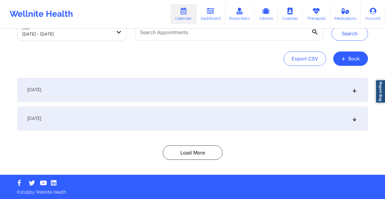
click at [152, 117] on div "[DATE]" at bounding box center [192, 118] width 350 height 24
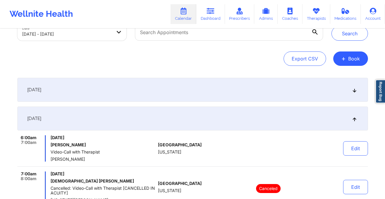
click at [160, 121] on div "[DATE]" at bounding box center [192, 118] width 350 height 24
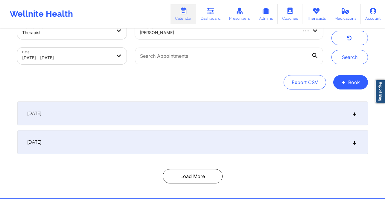
scroll to position [0, 0]
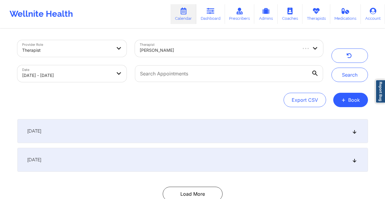
click at [211, 49] on div at bounding box center [218, 50] width 156 height 7
click at [204, 94] on div "Export CSV + Book" at bounding box center [192, 100] width 350 height 14
click at [278, 53] on div at bounding box center [218, 50] width 156 height 7
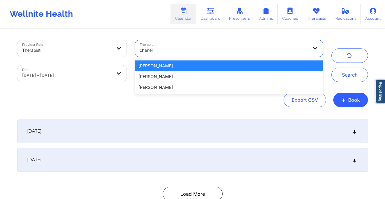
type input "chanel t"
click at [198, 67] on div "[PERSON_NAME]" at bounding box center [229, 65] width 188 height 11
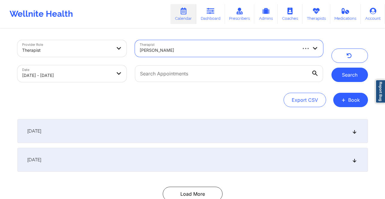
click at [350, 75] on button "Search" at bounding box center [349, 75] width 36 height 14
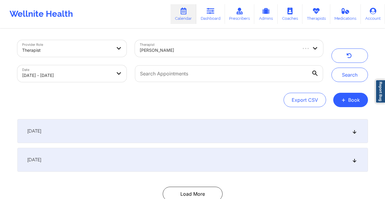
click at [100, 165] on div "[DATE]" at bounding box center [192, 160] width 350 height 24
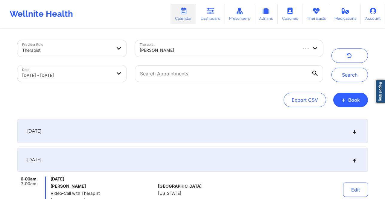
click at [185, 50] on div at bounding box center [218, 50] width 156 height 7
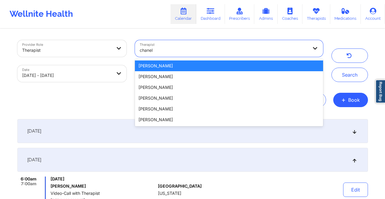
type input "chanel t"
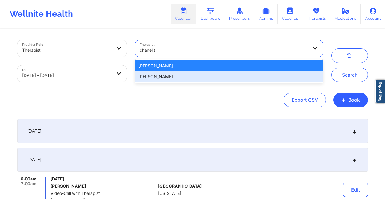
click at [151, 76] on div "[PERSON_NAME]" at bounding box center [229, 76] width 188 height 11
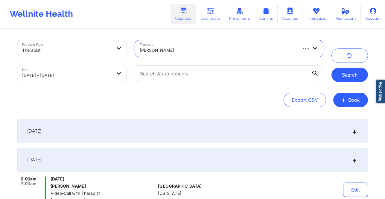
click at [353, 80] on button "Search" at bounding box center [349, 75] width 36 height 14
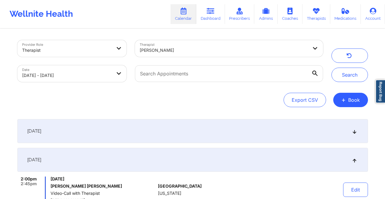
click at [210, 44] on div "[PERSON_NAME]" at bounding box center [224, 50] width 168 height 13
type input "[PERSON_NAME]"
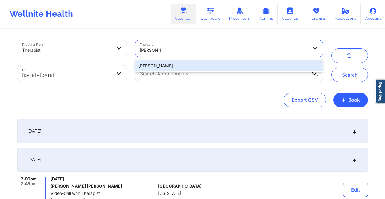
click at [187, 63] on div "[PERSON_NAME]" at bounding box center [229, 65] width 188 height 11
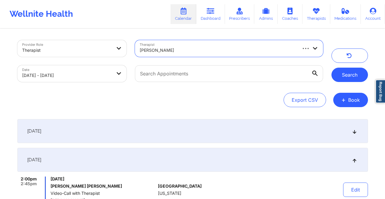
click at [354, 72] on button "Search" at bounding box center [349, 75] width 36 height 14
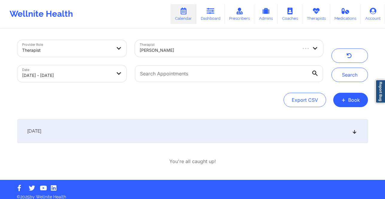
click at [113, 133] on div "[DATE]" at bounding box center [192, 131] width 350 height 24
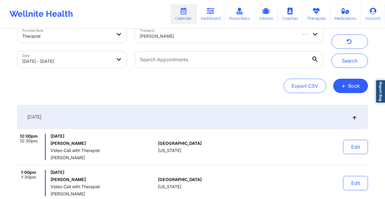
scroll to position [46, 0]
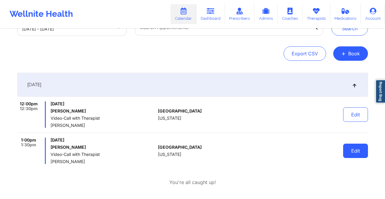
click at [357, 153] on button "Edit" at bounding box center [355, 151] width 25 height 14
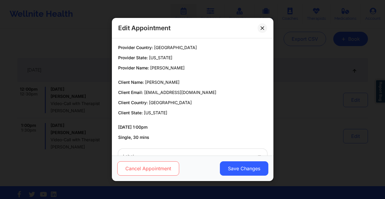
scroll to position [72, 0]
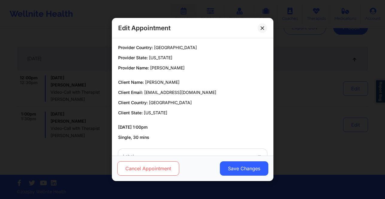
click at [172, 166] on button "Cancel Appointment" at bounding box center [148, 168] width 62 height 14
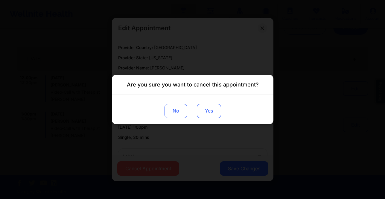
click at [213, 110] on button "Yes" at bounding box center [208, 111] width 24 height 14
